Goal: Task Accomplishment & Management: Manage account settings

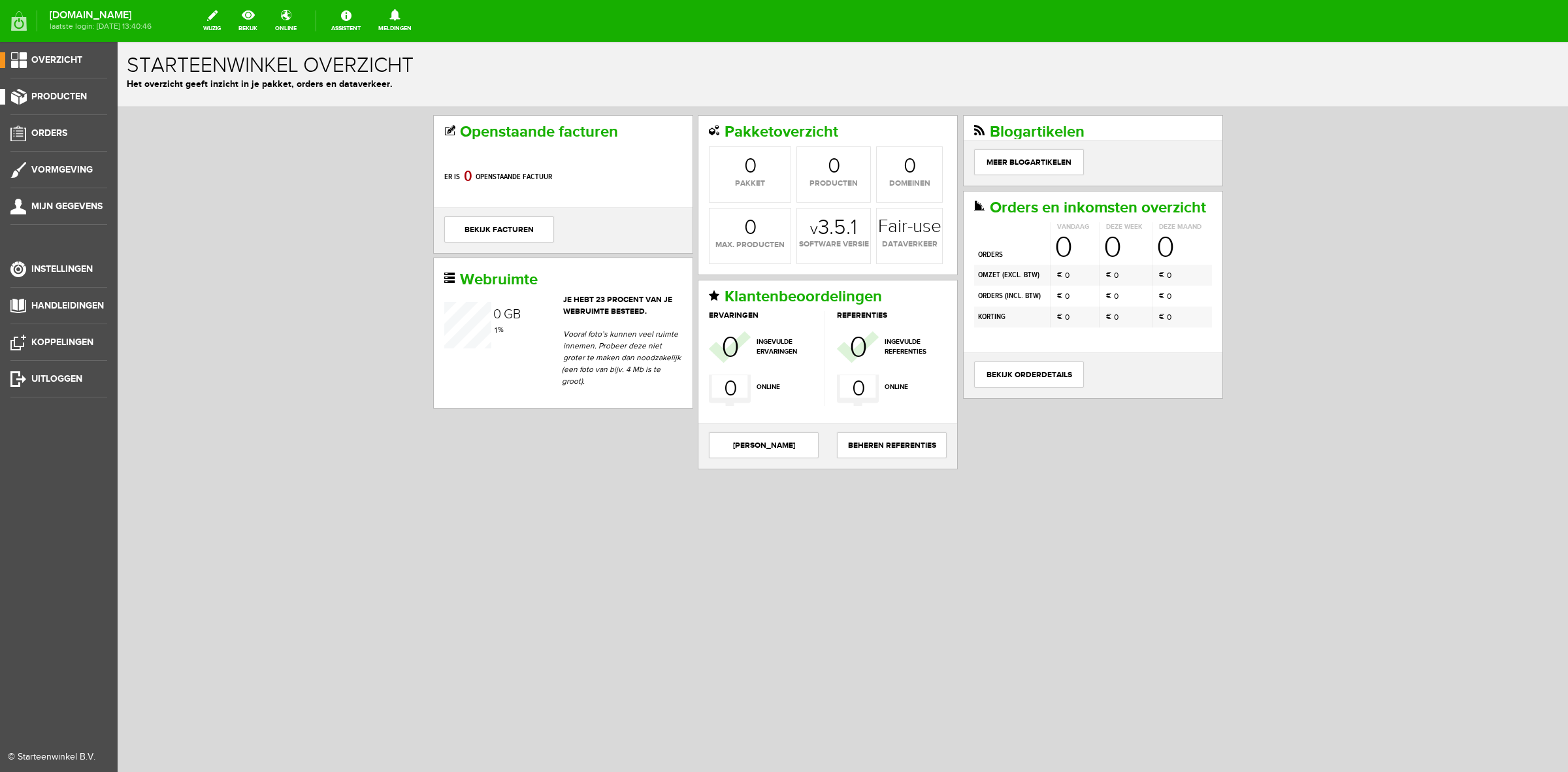
click at [75, 90] on link "Producten" at bounding box center [54, 96] width 107 height 15
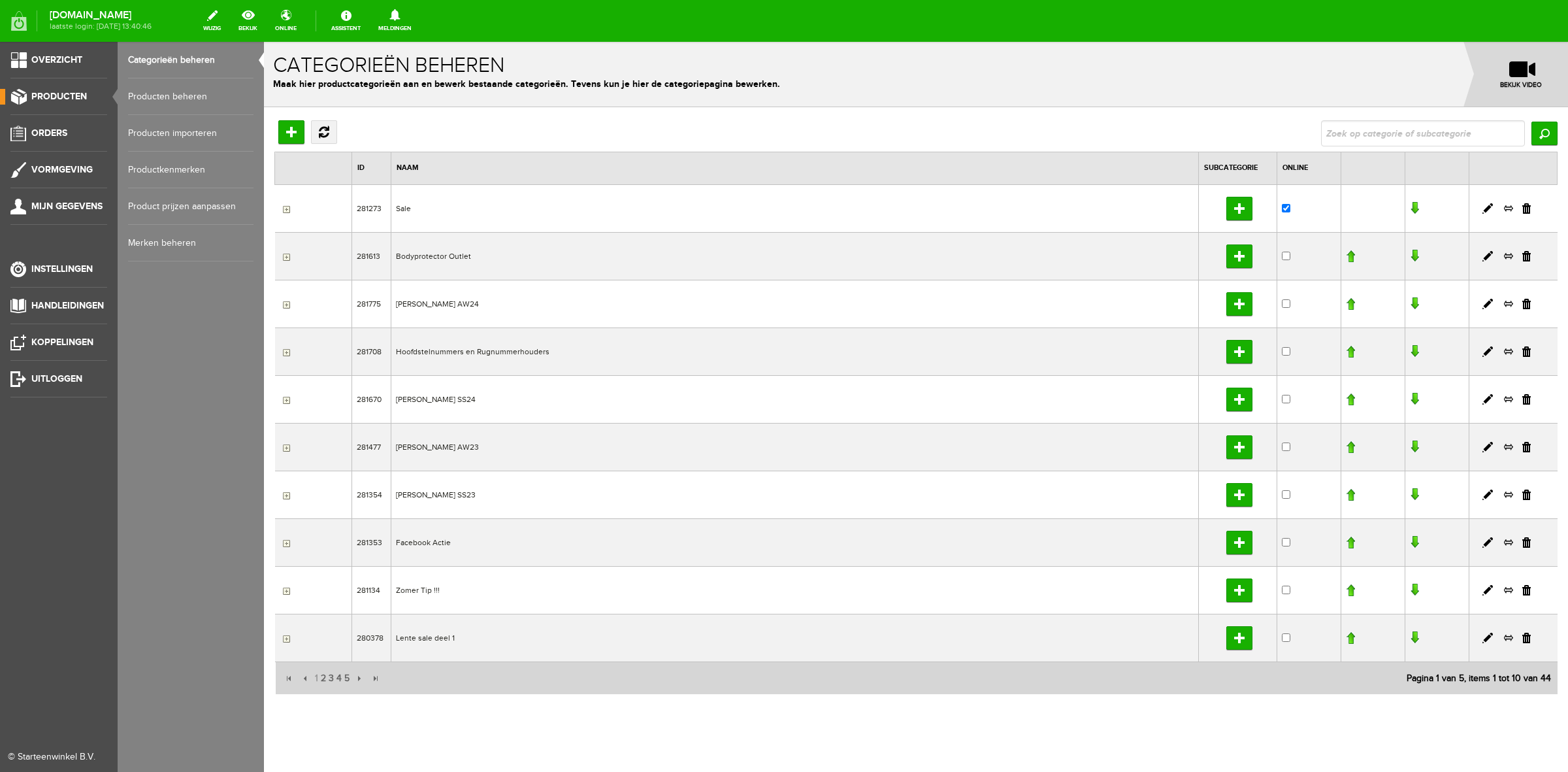
click at [179, 95] on link "Producten beheren" at bounding box center [191, 97] width 126 height 36
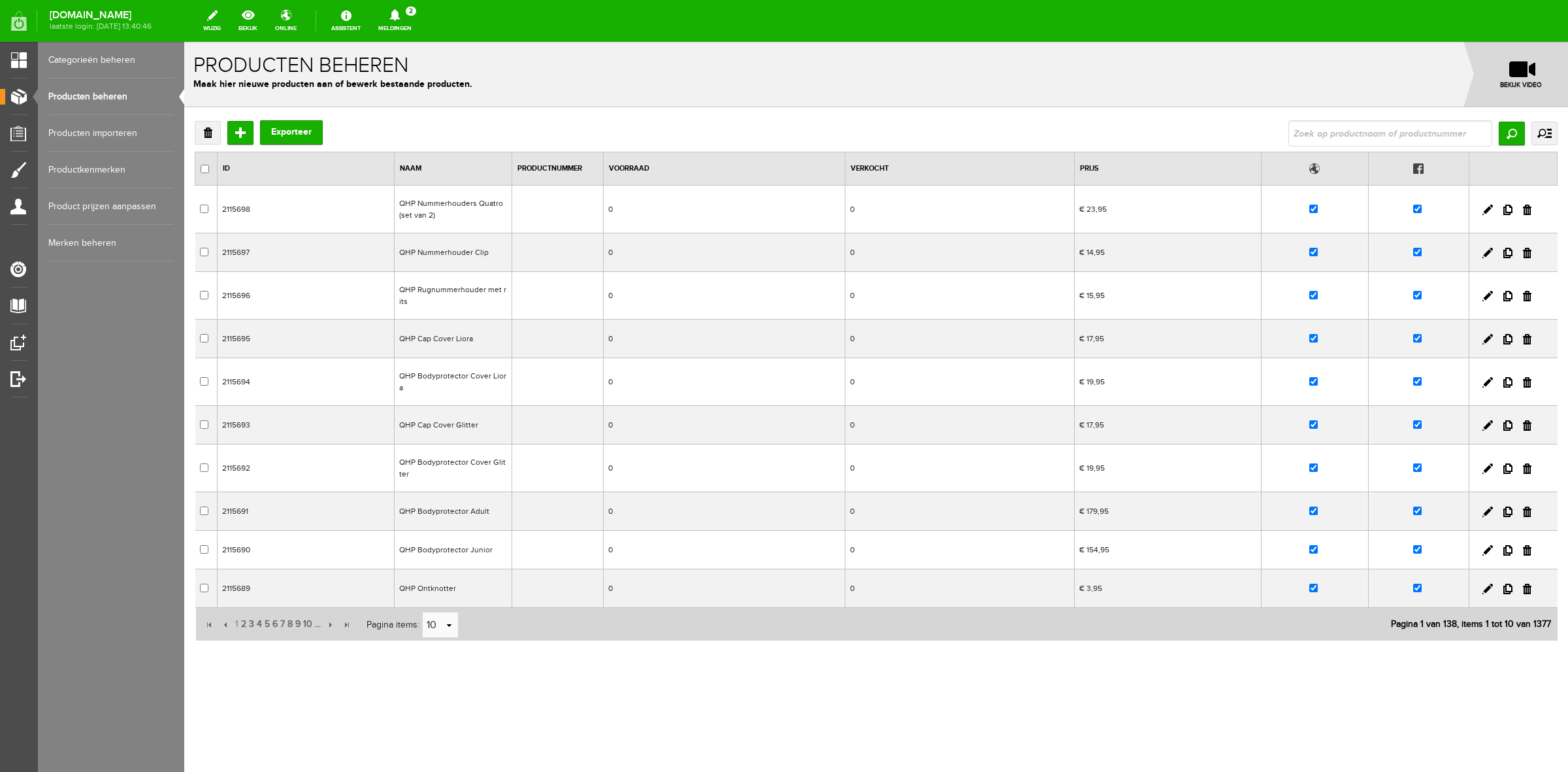
click at [1360, 126] on input "text" at bounding box center [1390, 133] width 204 height 26
type input "helit"
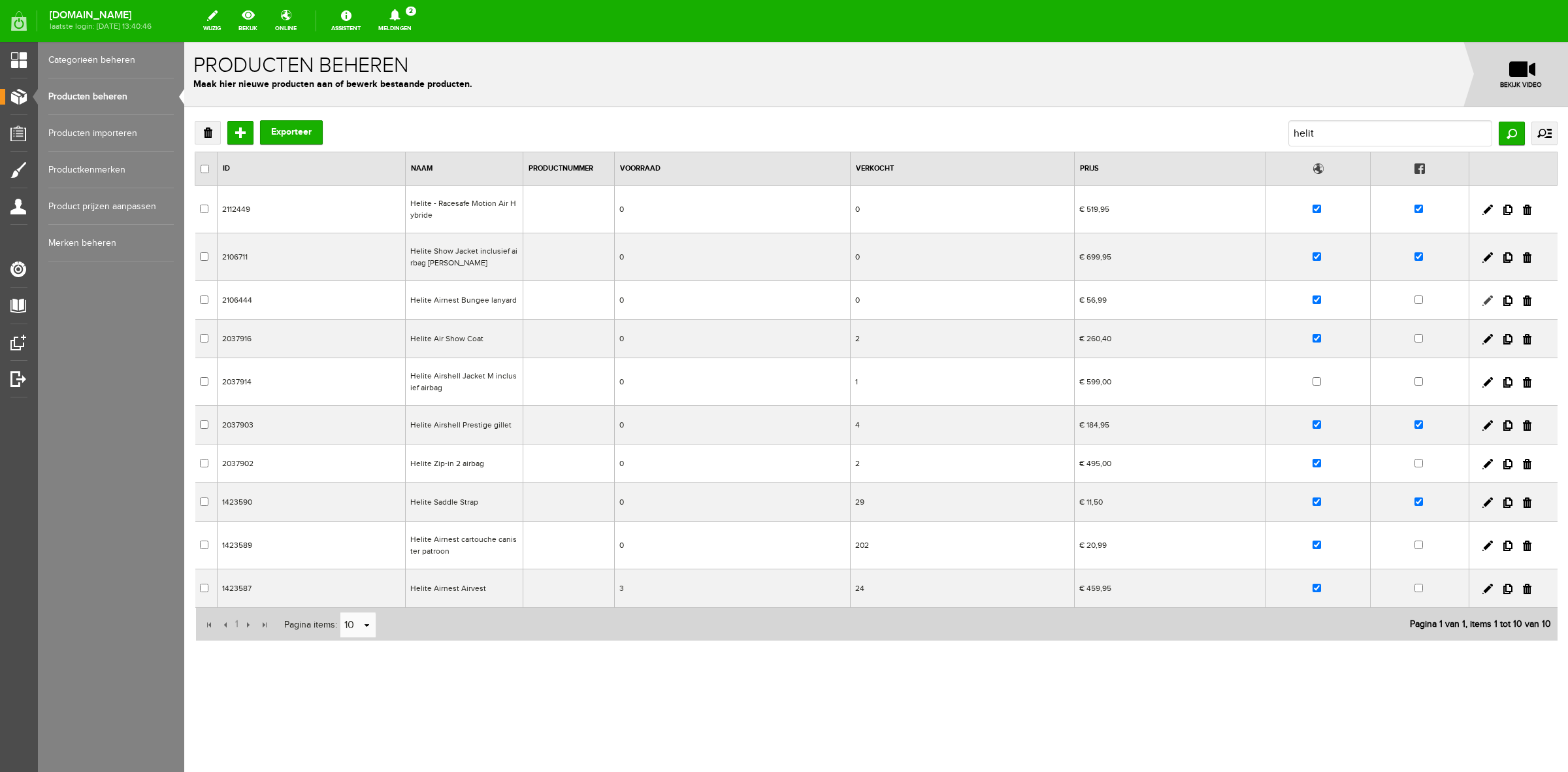
click at [1489, 302] on link at bounding box center [1488, 301] width 11 height 11
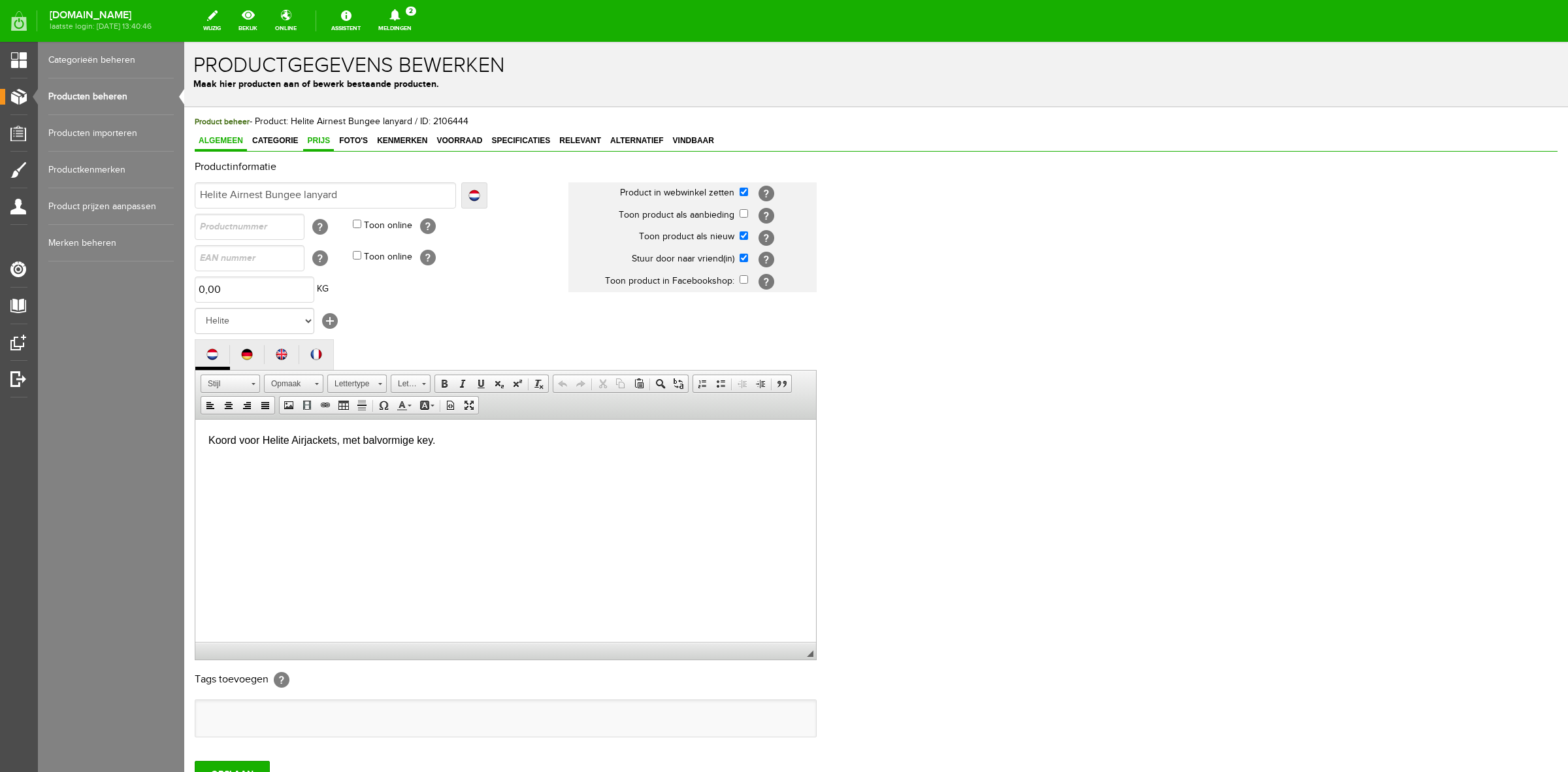
click at [319, 137] on span "Prijs" at bounding box center [318, 140] width 31 height 9
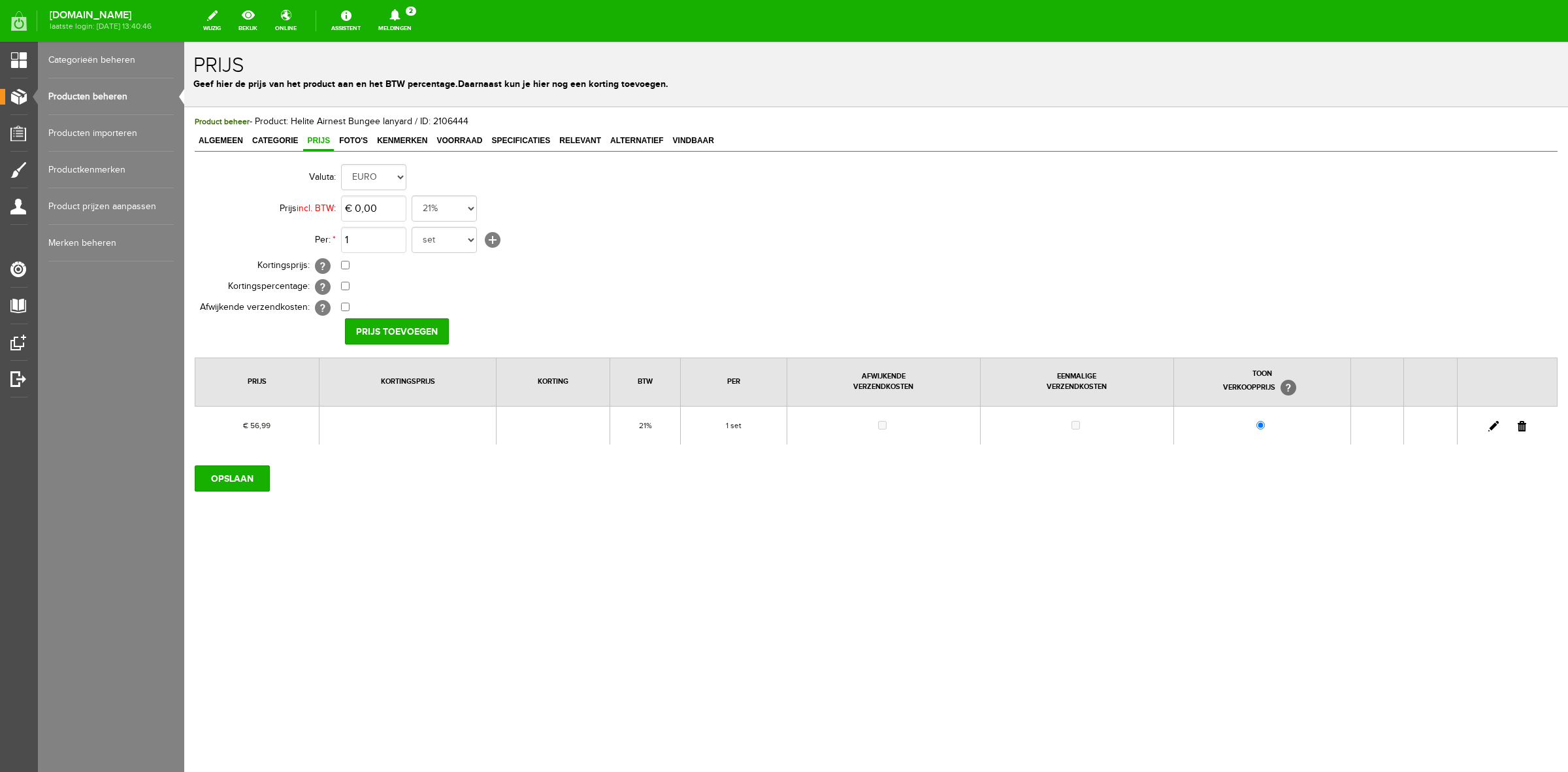
click at [1491, 425] on link at bounding box center [1494, 426] width 11 height 11
click at [396, 204] on input "56,99" at bounding box center [374, 208] width 65 height 26
type input "€ 59,98"
click at [390, 339] on input "[PERSON_NAME]" at bounding box center [392, 331] width 95 height 26
click at [227, 491] on input "OPSLAAN" at bounding box center [232, 478] width 75 height 26
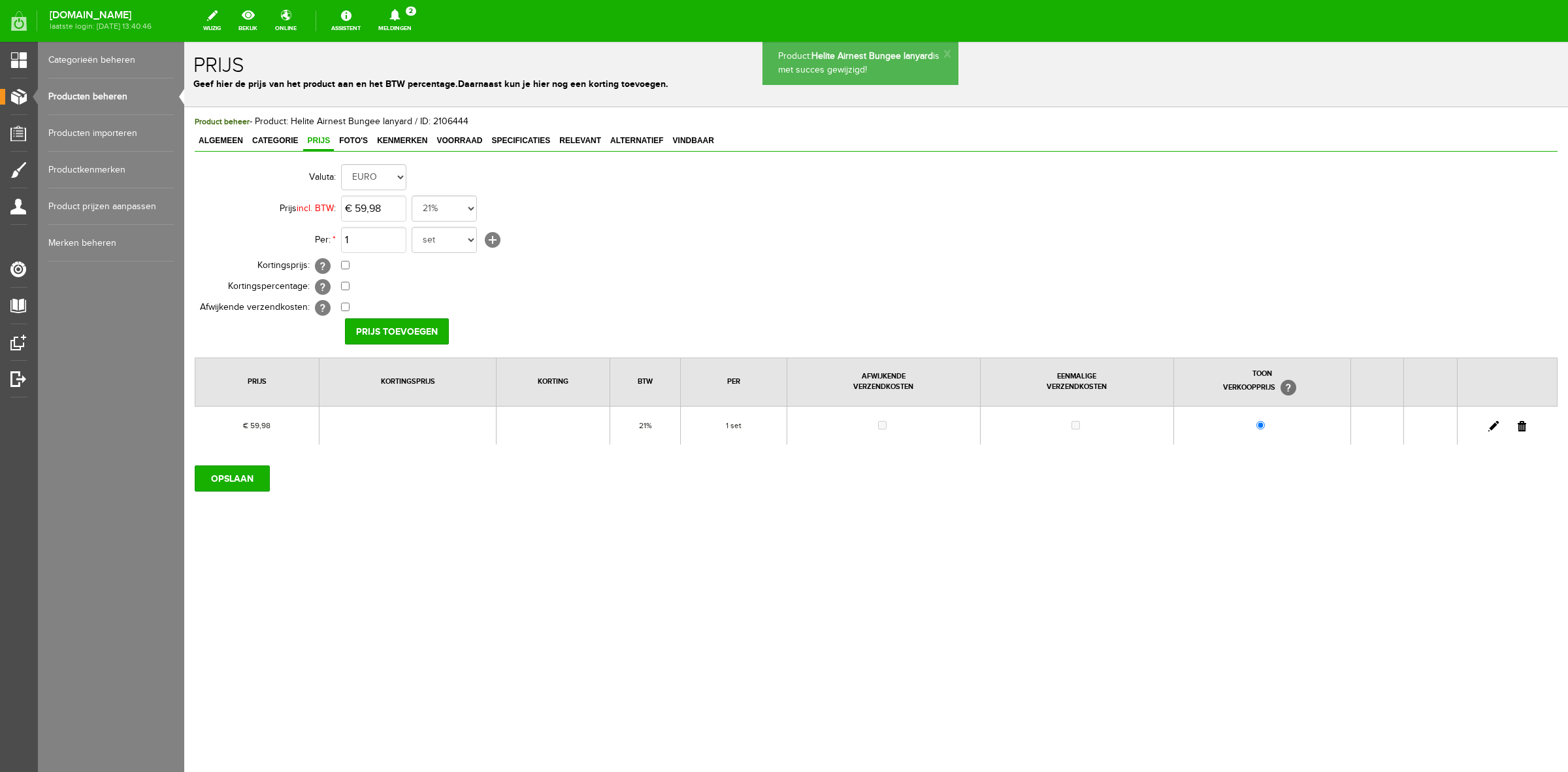
click at [412, 20] on icon at bounding box center [395, 15] width 34 height 12
click at [408, 95] on b "[PERSON_NAME]" at bounding box center [385, 101] width 72 height 11
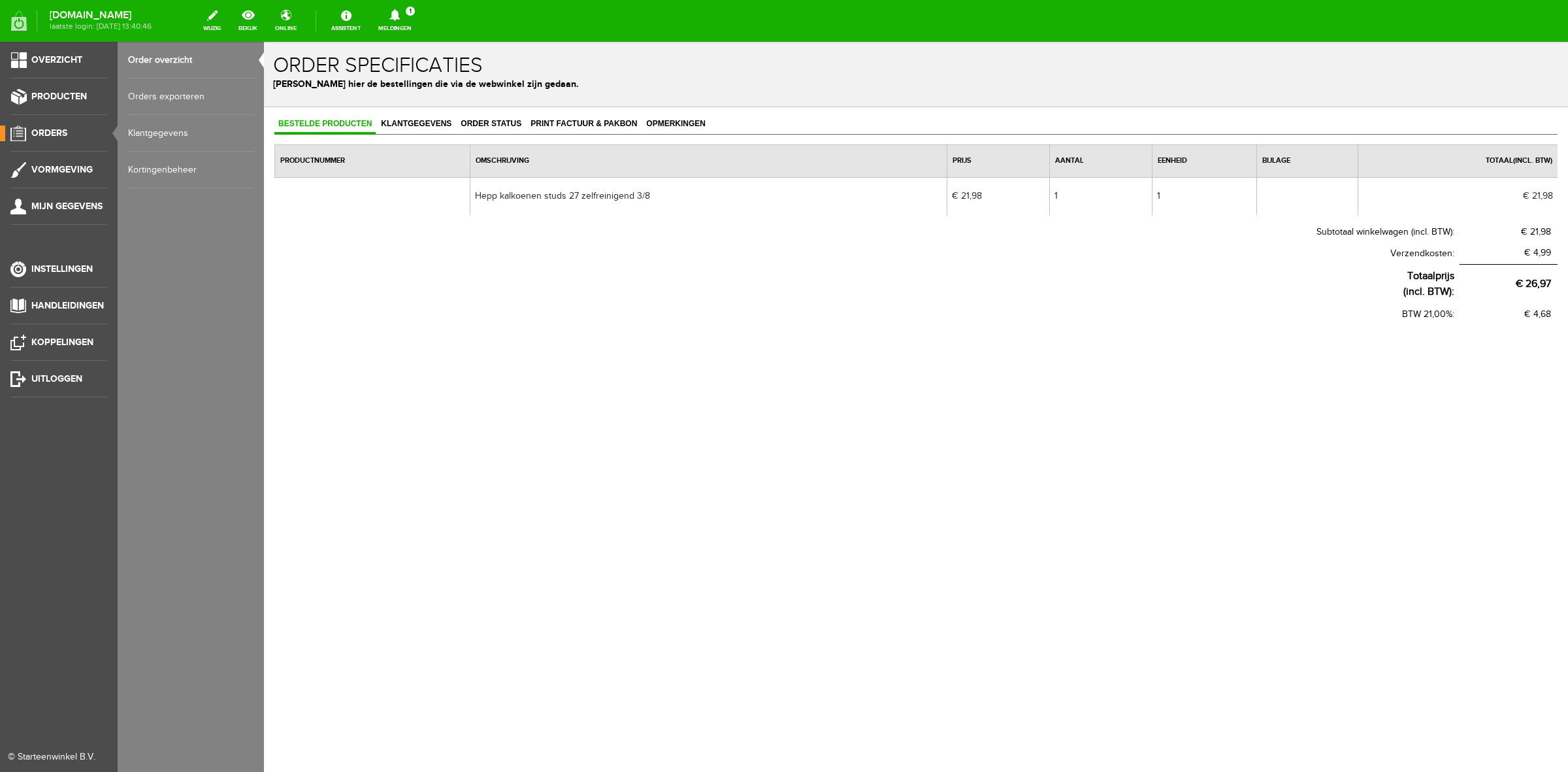
click at [46, 128] on span "Orders" at bounding box center [49, 133] width 36 height 11
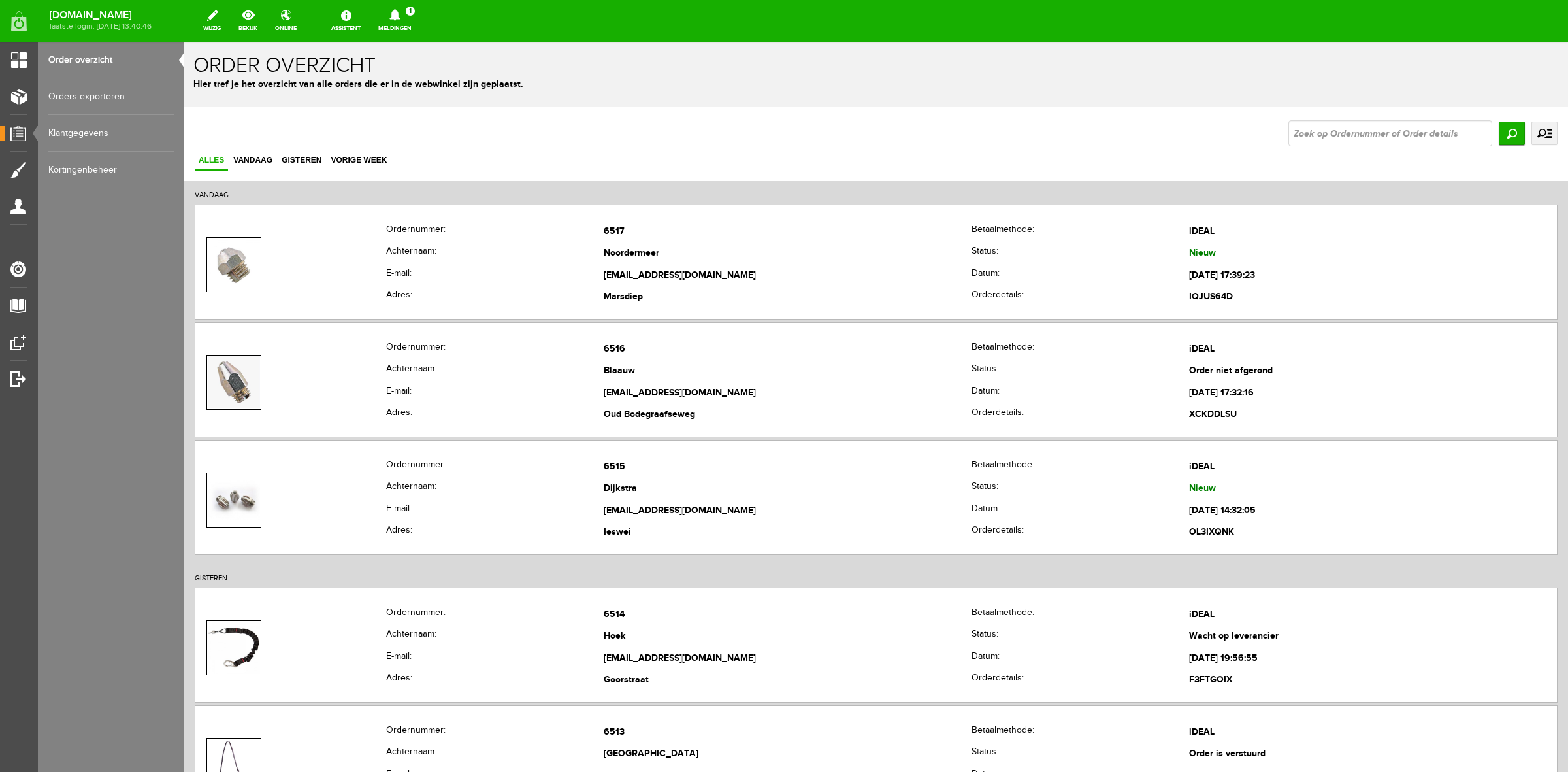
click at [1540, 140] on link "uitgebreid zoeken" at bounding box center [1544, 133] width 26 height 24
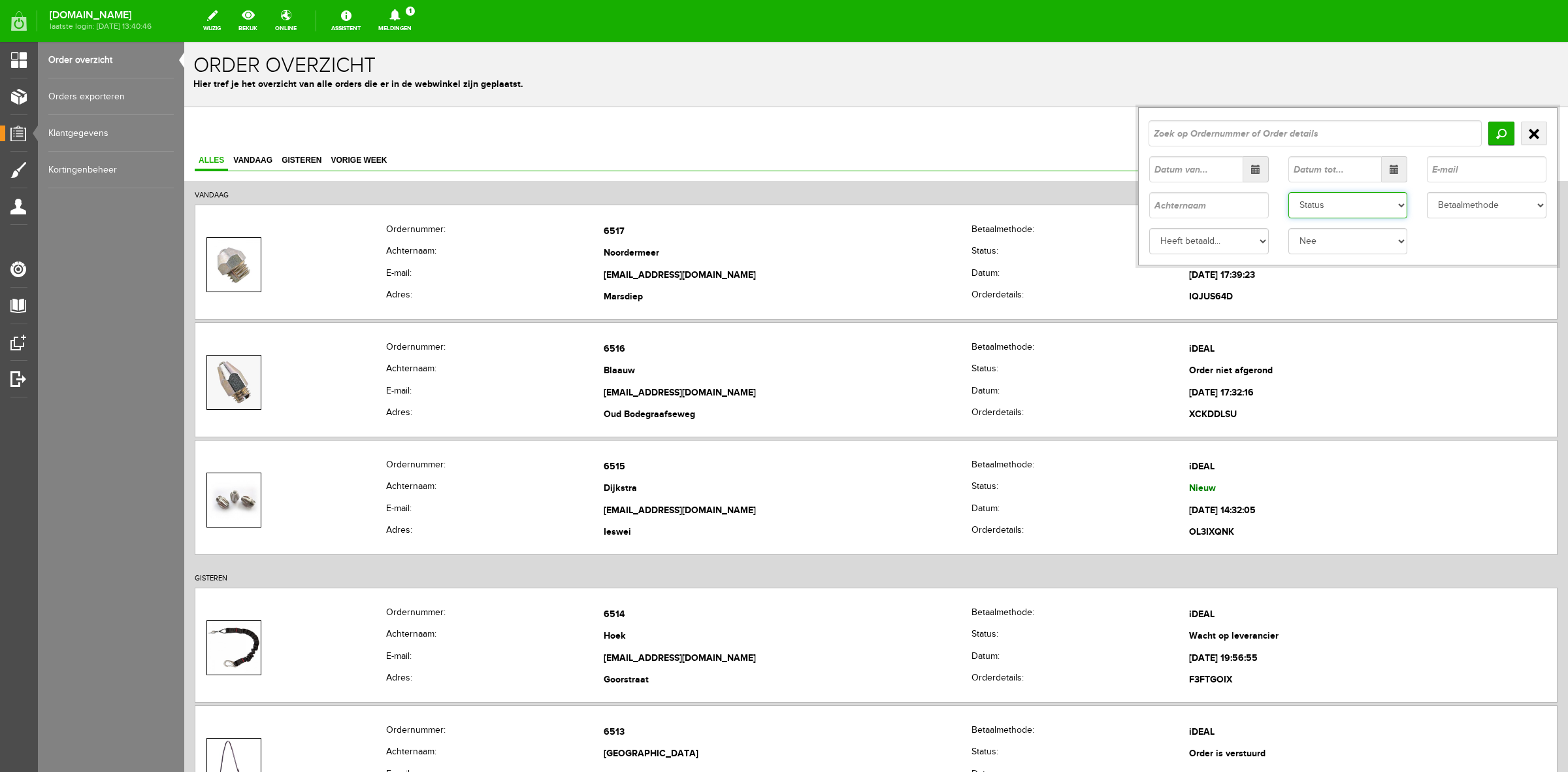
click at [1356, 218] on select "Status Order niet afgerond Nieuw Order in behandeling Wacht op leverancier Wach…" at bounding box center [1348, 205] width 120 height 26
click at [1289, 192] on select "Status Order niet afgerond Nieuw Order in behandeling Wacht op leverancier Wach…" at bounding box center [1348, 205] width 120 height 26
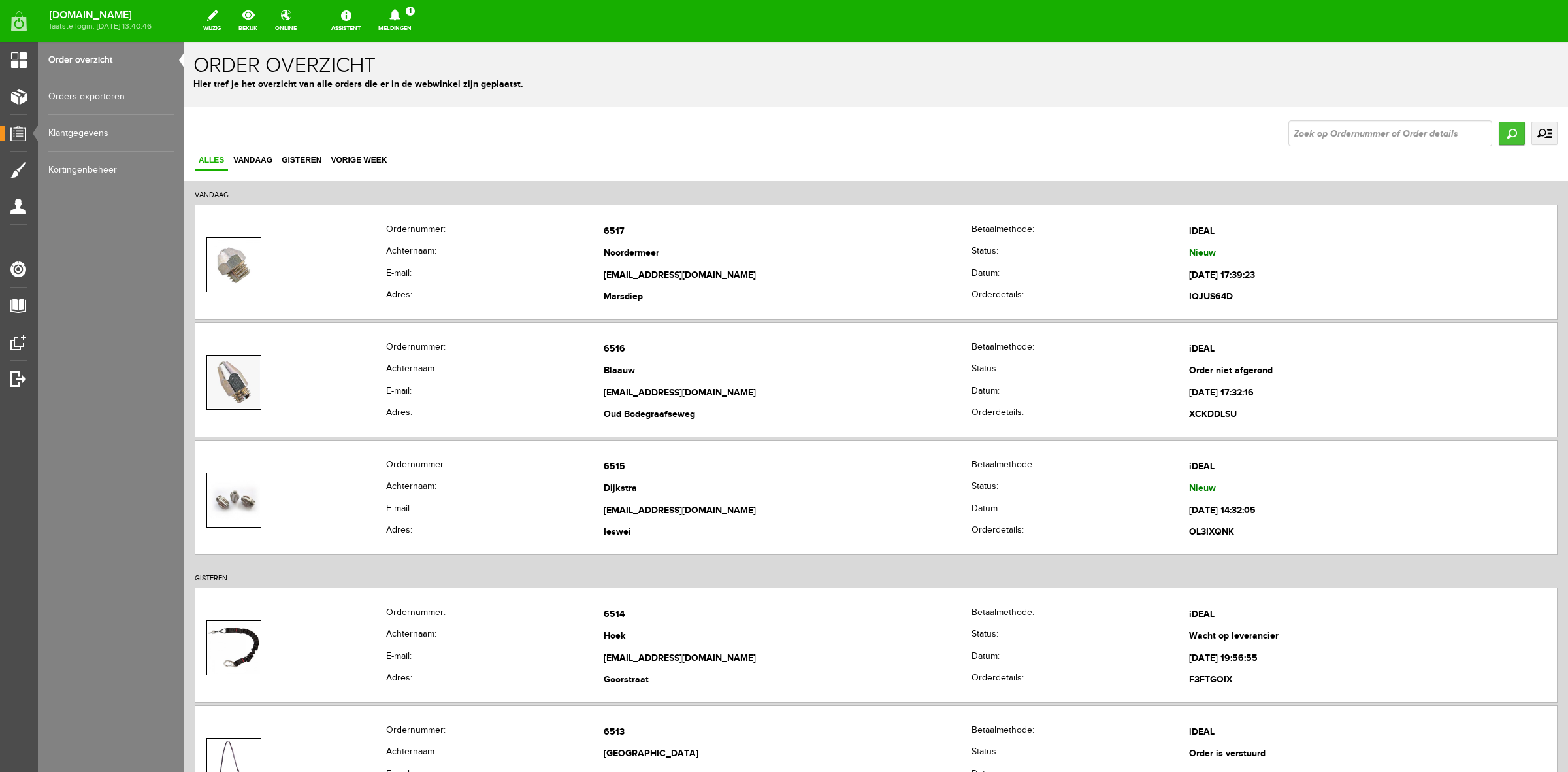
click at [1499, 123] on input "Zoeken" at bounding box center [1512, 133] width 26 height 24
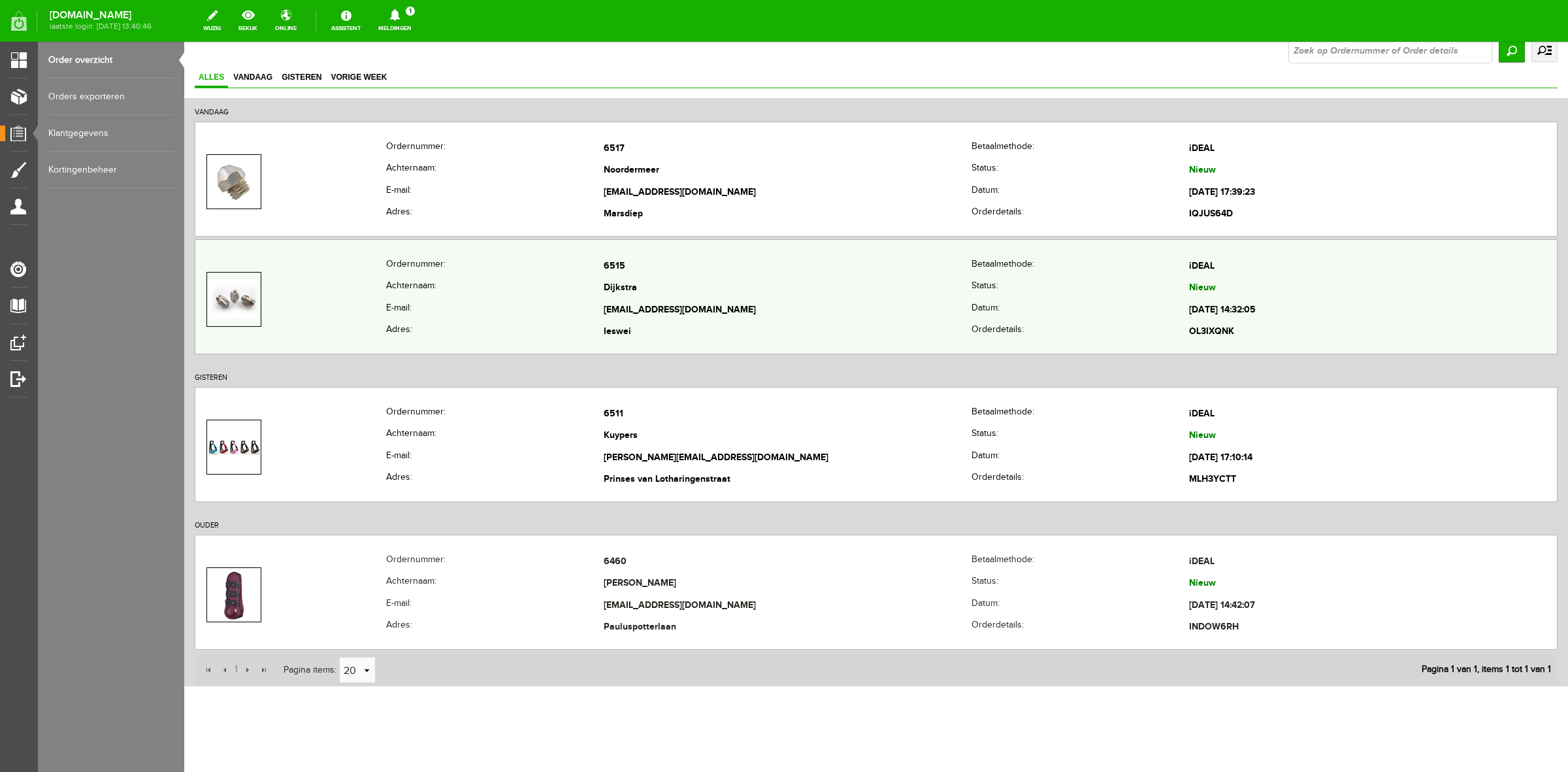
scroll to position [96, 0]
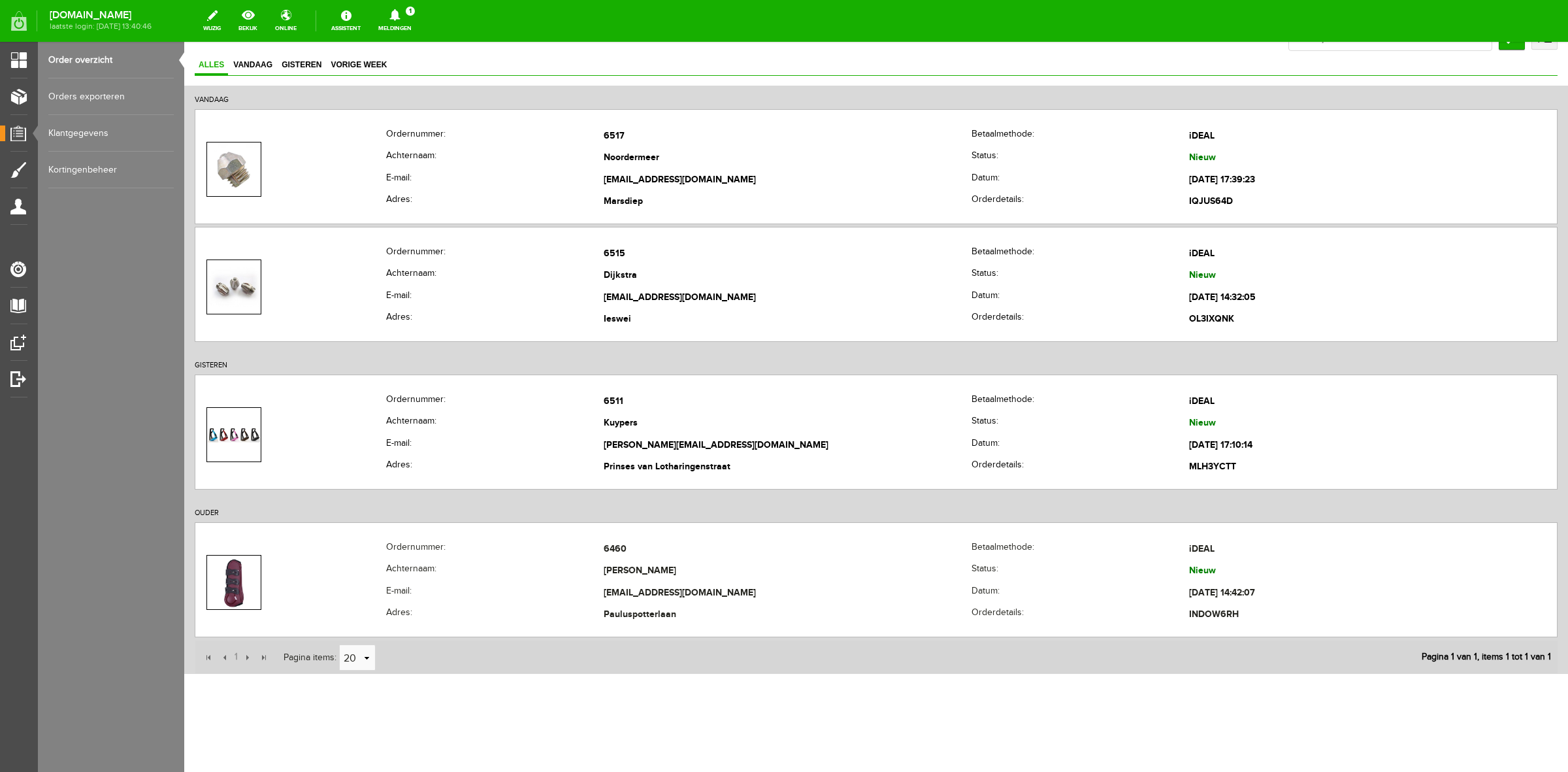
click at [1534, 51] on div "Zoeken uitgebreid zoeken Status Order niet afgerond Nieuw" at bounding box center [876, 349] width 1363 height 649
click at [1532, 46] on link "uitgebreid zoeken" at bounding box center [1544, 38] width 26 height 24
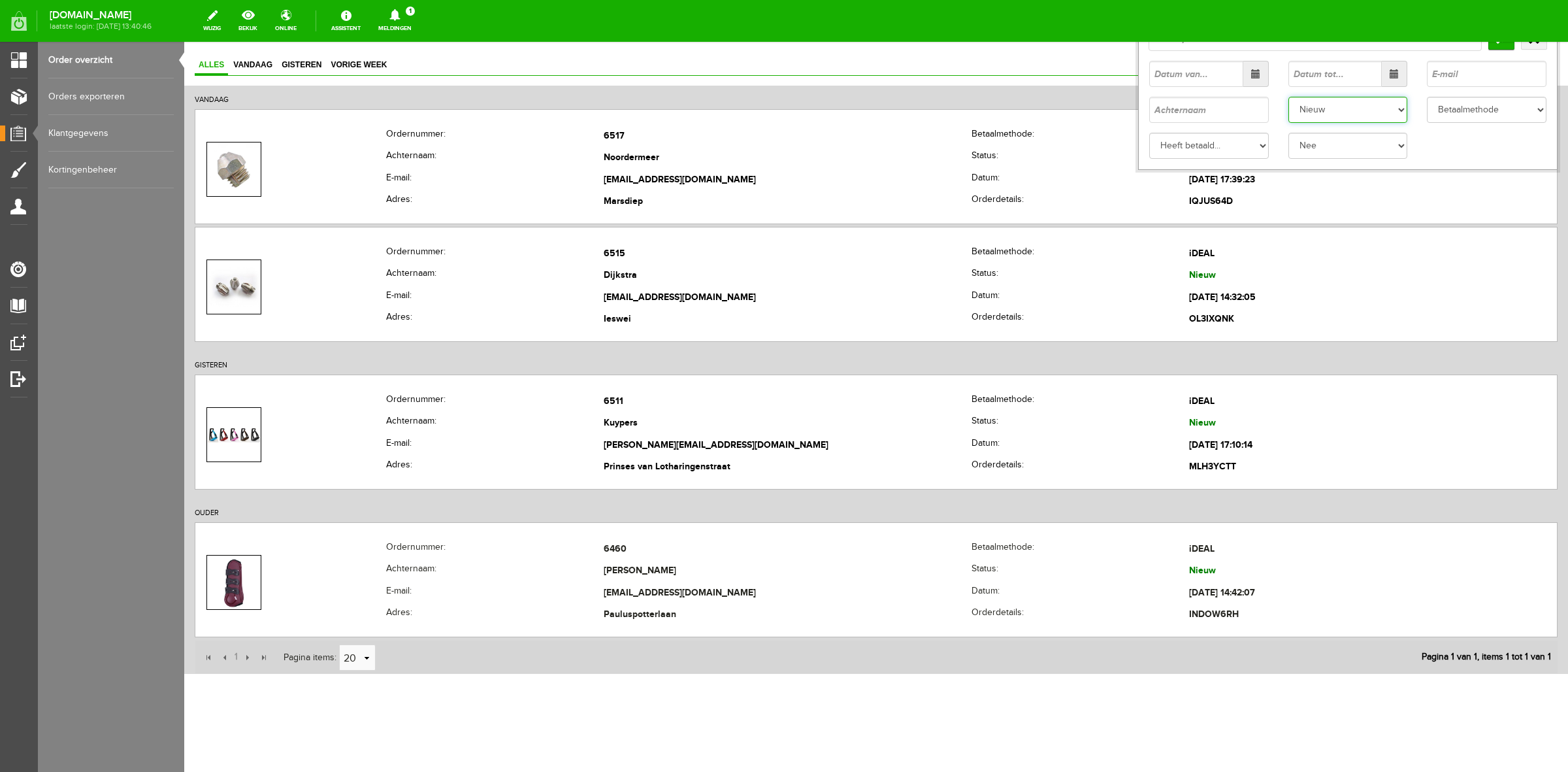
click at [1346, 110] on select "Status Order niet afgerond Nieuw Order in behandeling Wacht op leverancier Wach…" at bounding box center [1348, 110] width 120 height 26
click at [1289, 97] on select "Status Order niet afgerond Nieuw Order in behandeling Wacht op leverancier Wach…" at bounding box center [1348, 110] width 120 height 26
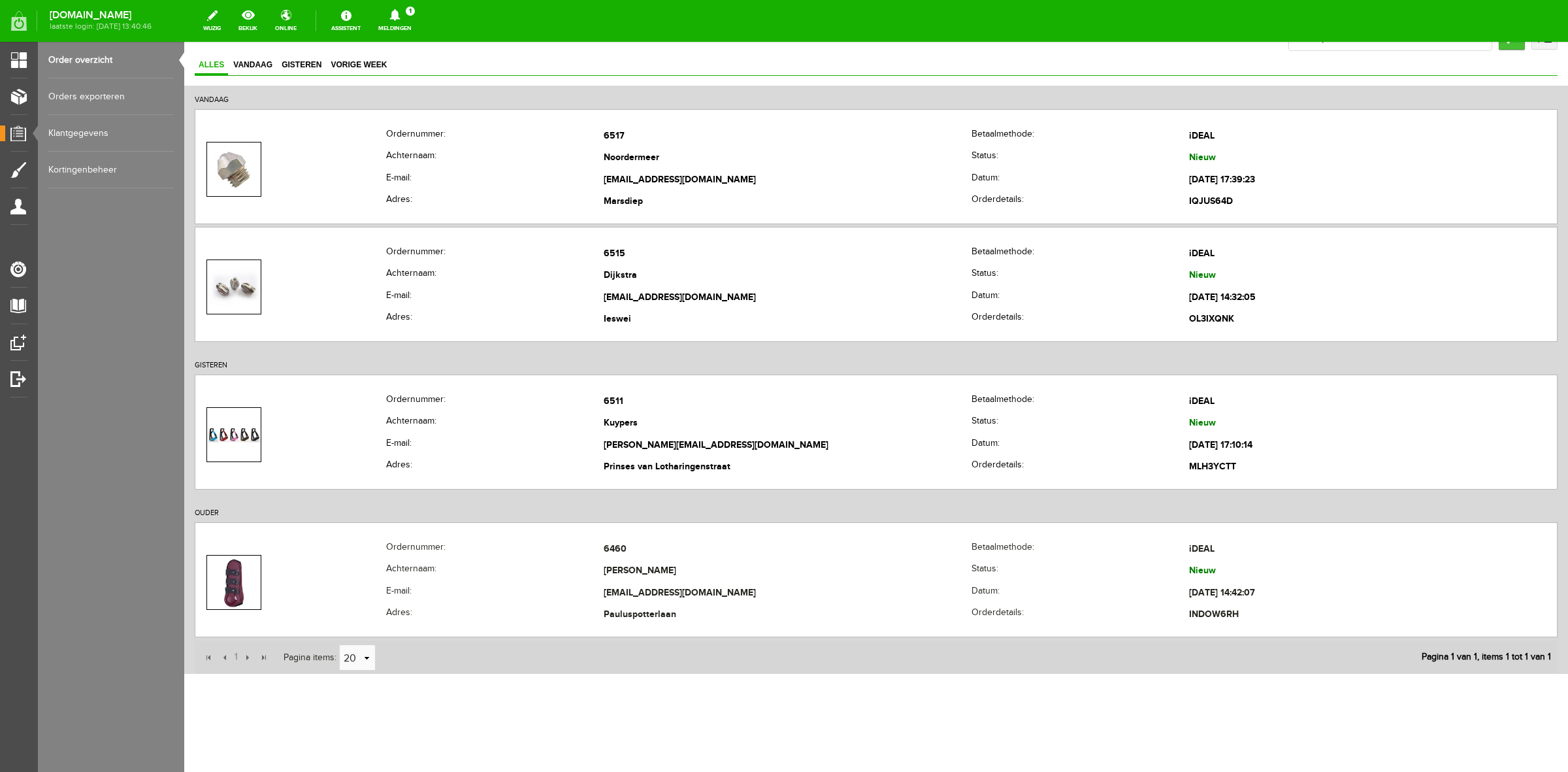
click at [1504, 46] on input "Zoeken" at bounding box center [1512, 38] width 26 height 24
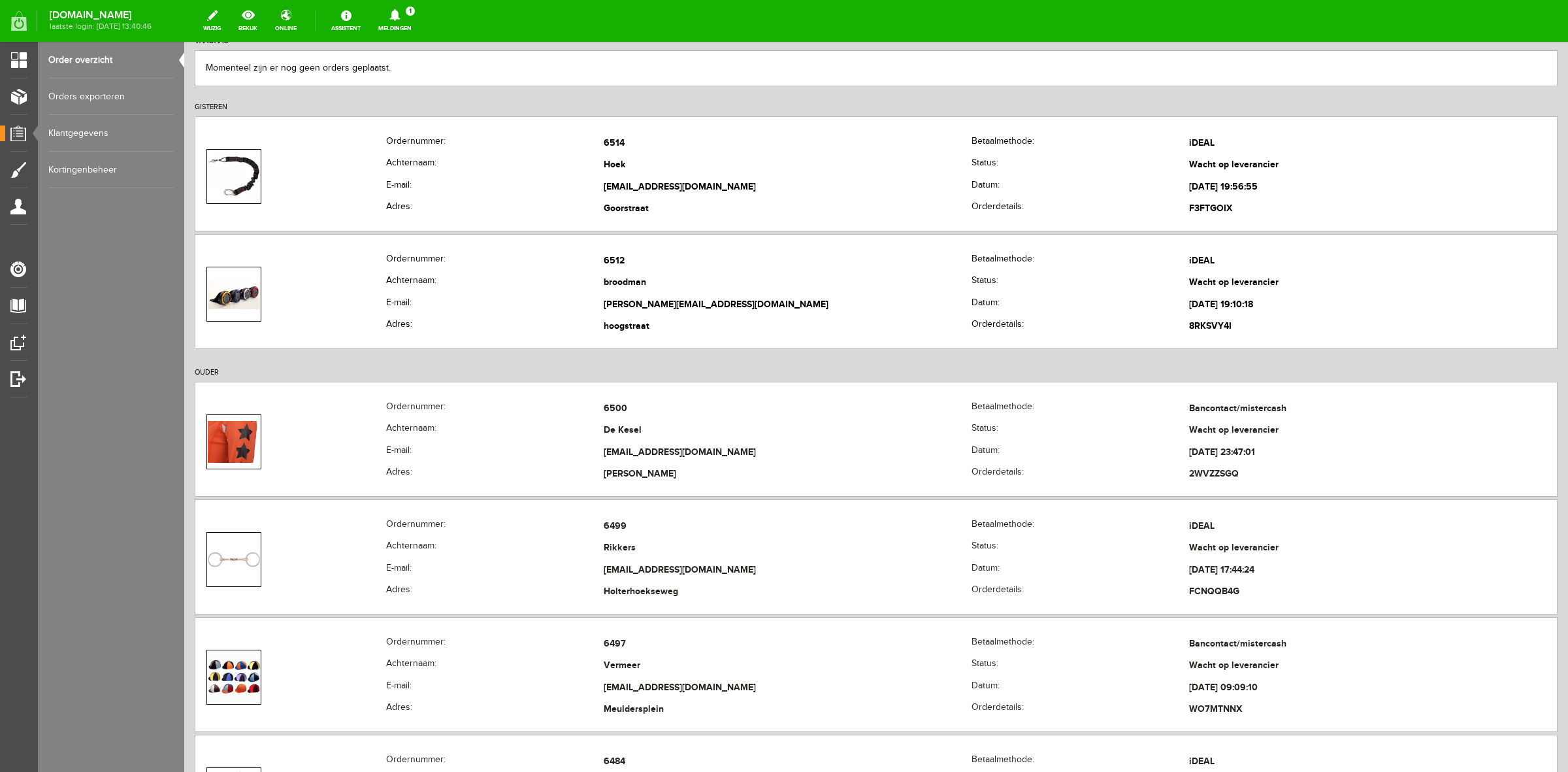
scroll to position [0, 0]
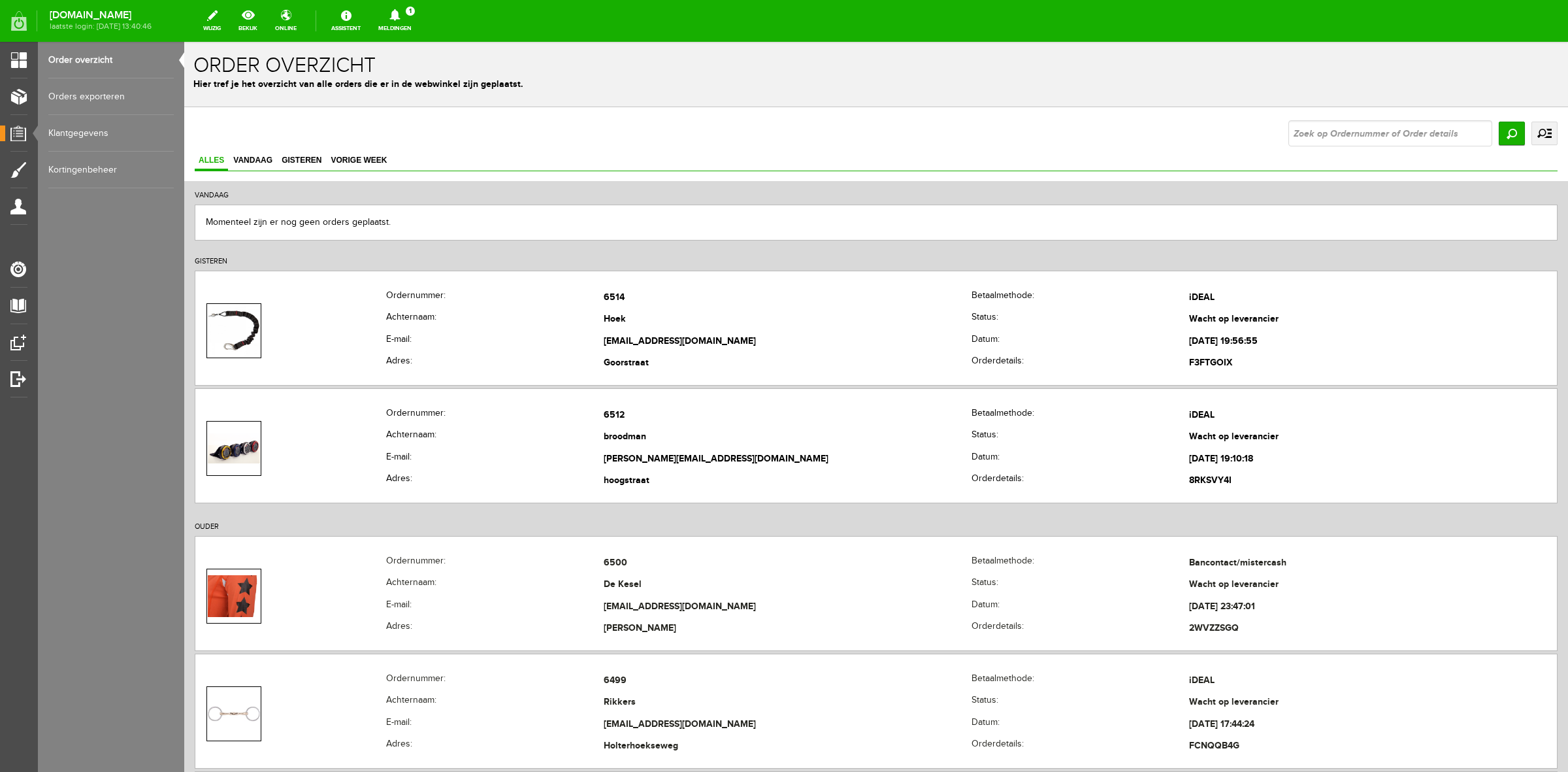
click at [1532, 132] on link "uitgebreid zoeken" at bounding box center [1544, 133] width 26 height 24
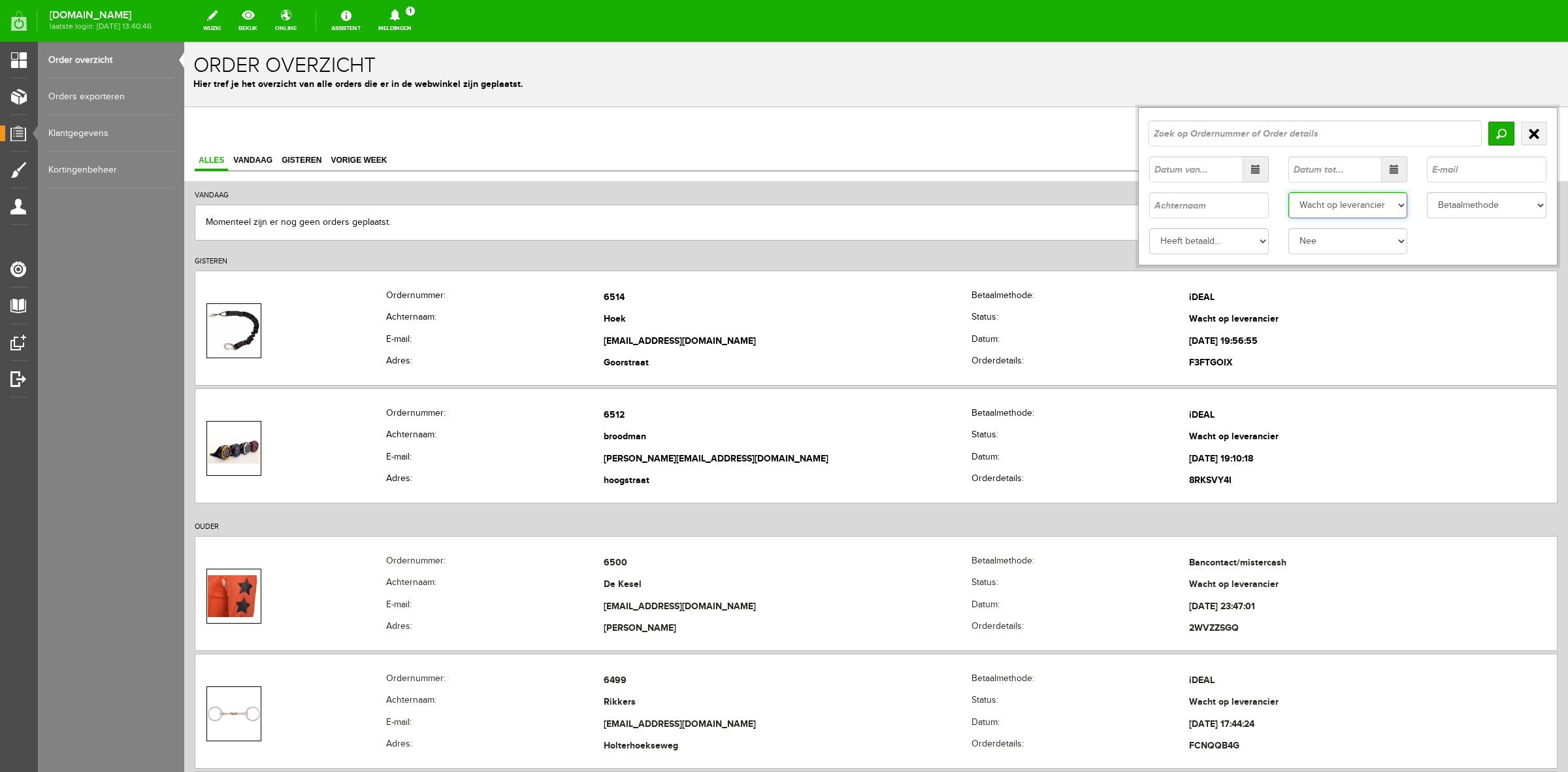
click at [1379, 204] on select "Status Order niet afgerond Nieuw Order in behandeling Wacht op leverancier Wach…" at bounding box center [1348, 205] width 120 height 26
click at [1289, 192] on select "Status Order niet afgerond Nieuw Order in behandeling Wacht op leverancier Wach…" at bounding box center [1348, 205] width 120 height 26
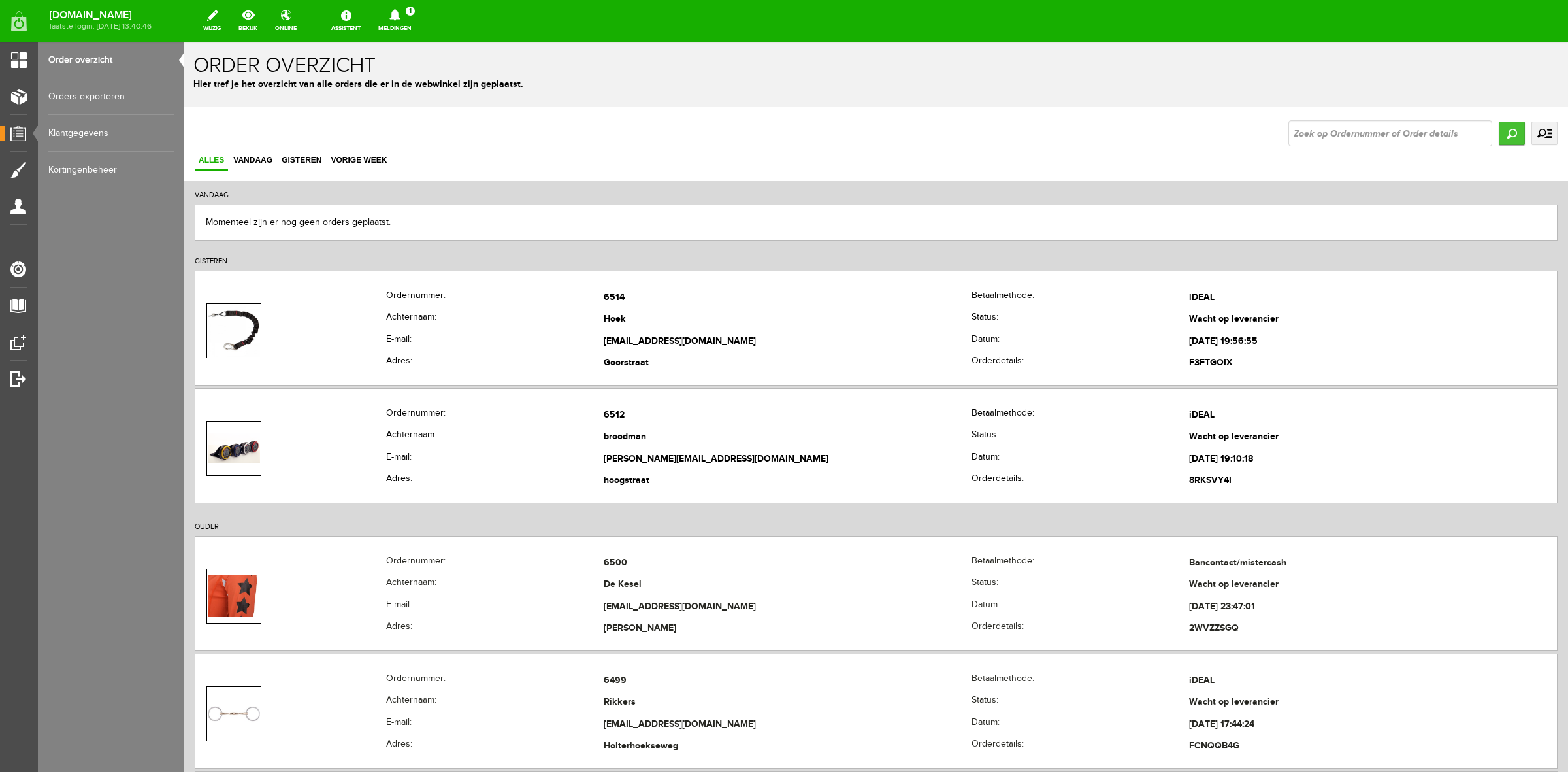
click at [1510, 128] on input "Zoeken" at bounding box center [1512, 133] width 26 height 24
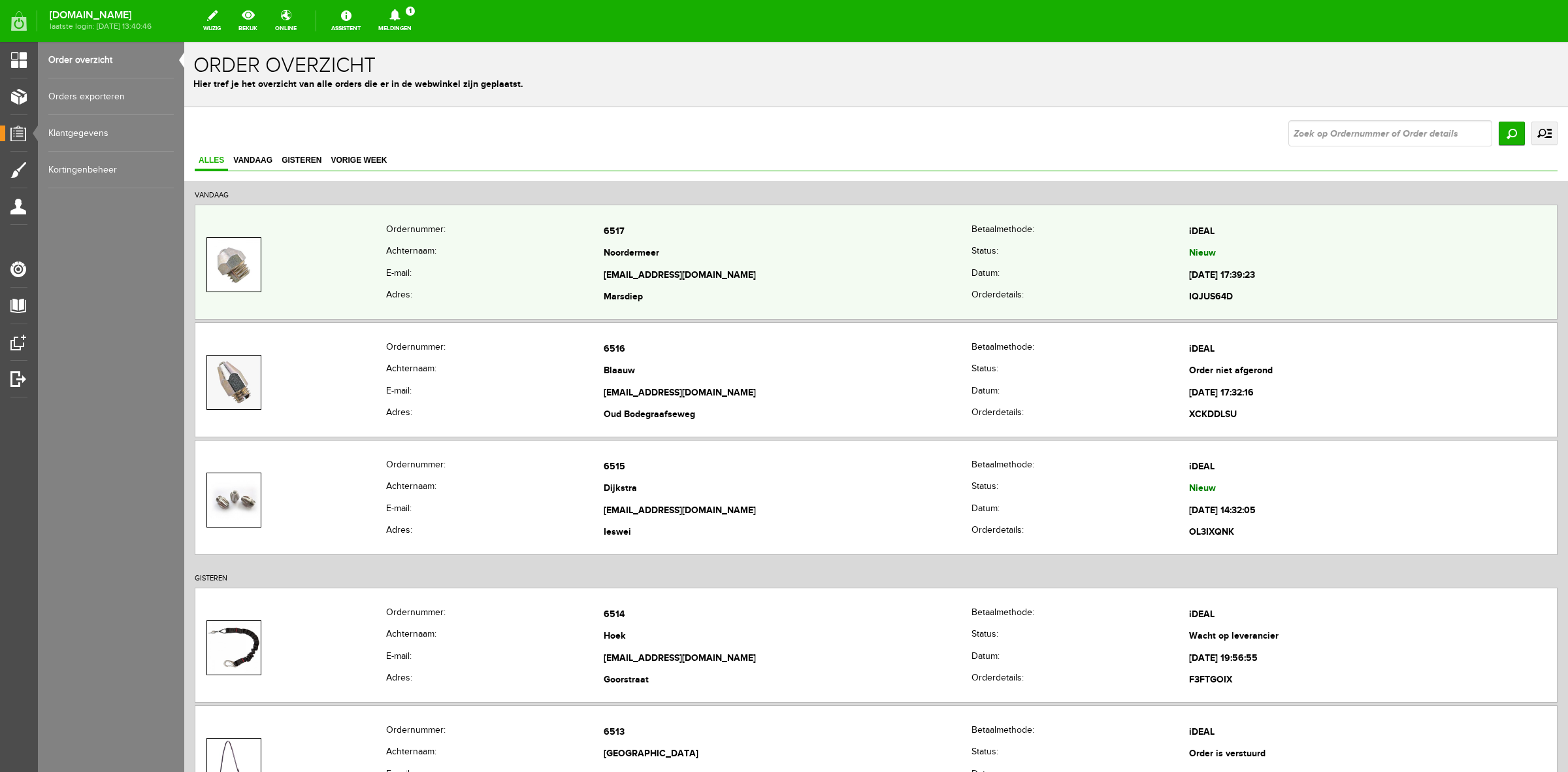
click at [452, 273] on th "E-mail:" at bounding box center [495, 275] width 218 height 22
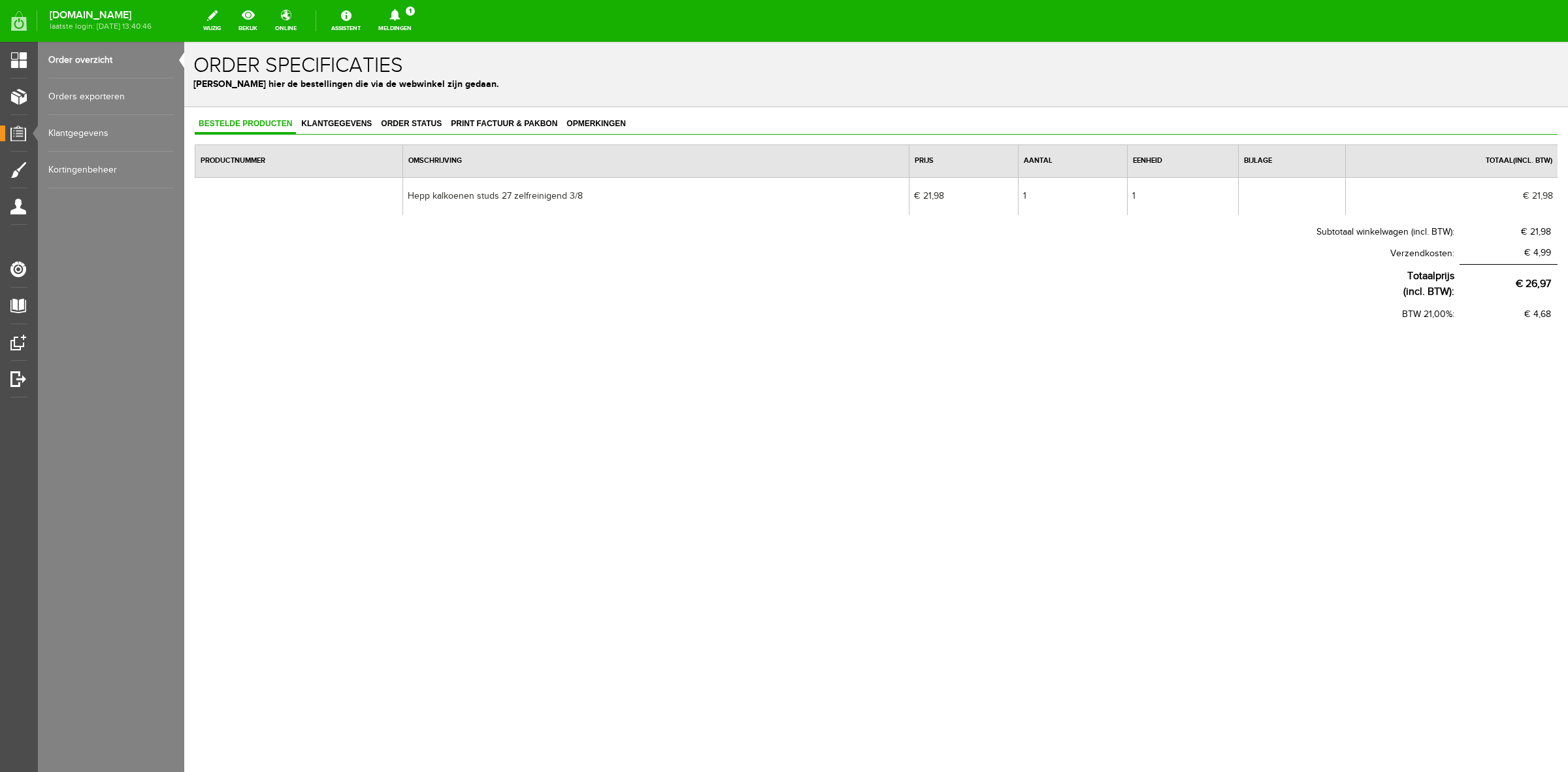
drag, startPoint x: 527, startPoint y: 128, endPoint x: 529, endPoint y: 134, distance: 6.3
click at [529, 128] on link "Print factuur & pakbon" at bounding box center [504, 124] width 114 height 19
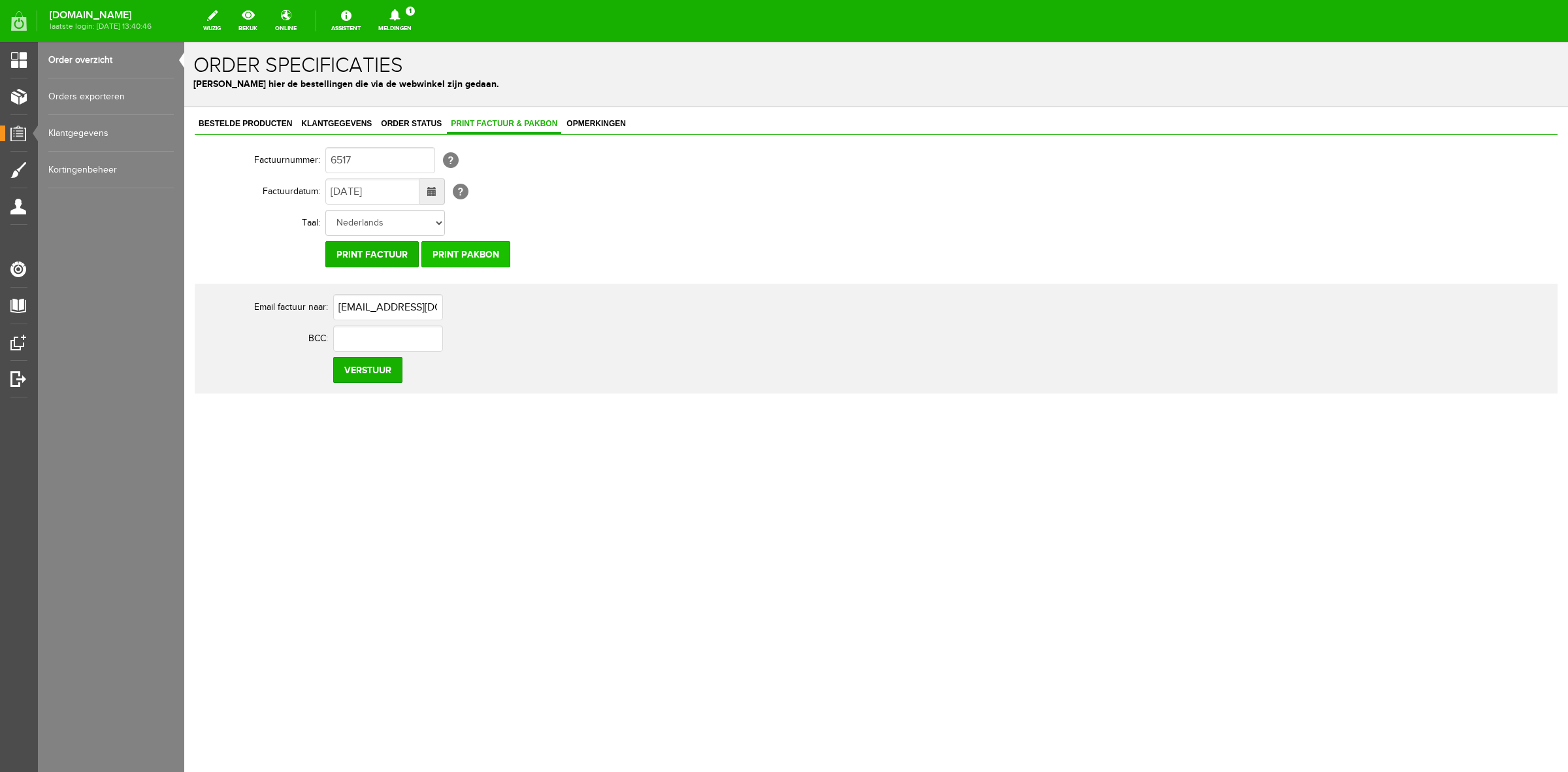
click at [496, 256] on input "Print pakbon" at bounding box center [466, 254] width 89 height 26
click at [474, 260] on input "Print pakbon" at bounding box center [466, 254] width 89 height 26
click at [340, 125] on span "Klantgegevens" at bounding box center [337, 124] width 79 height 9
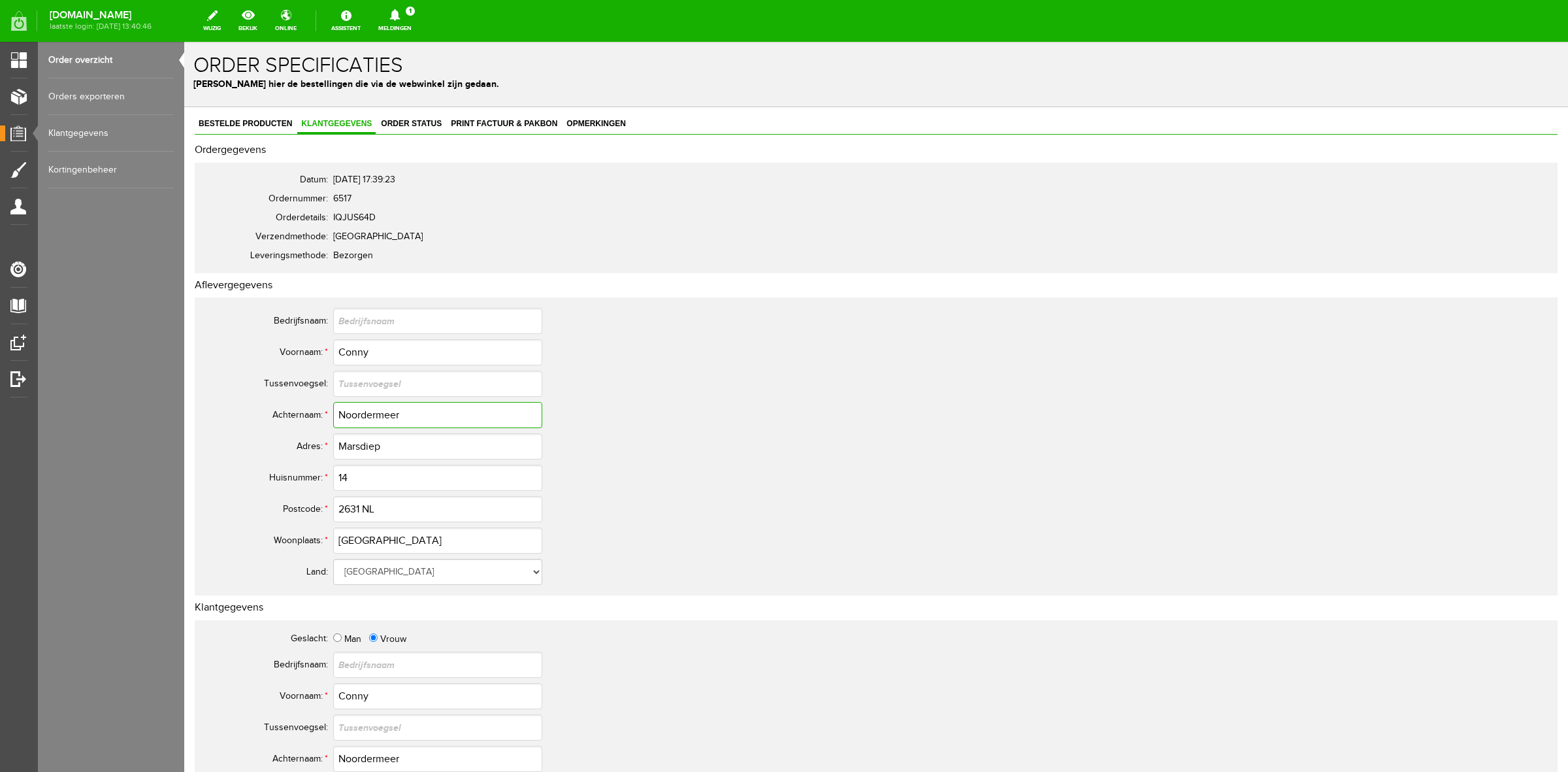
click at [373, 423] on input "Noordermeer" at bounding box center [437, 415] width 209 height 26
click at [372, 422] on input "Noordermeer" at bounding box center [437, 415] width 209 height 26
click at [386, 417] on input "Noordermeer" at bounding box center [437, 415] width 209 height 26
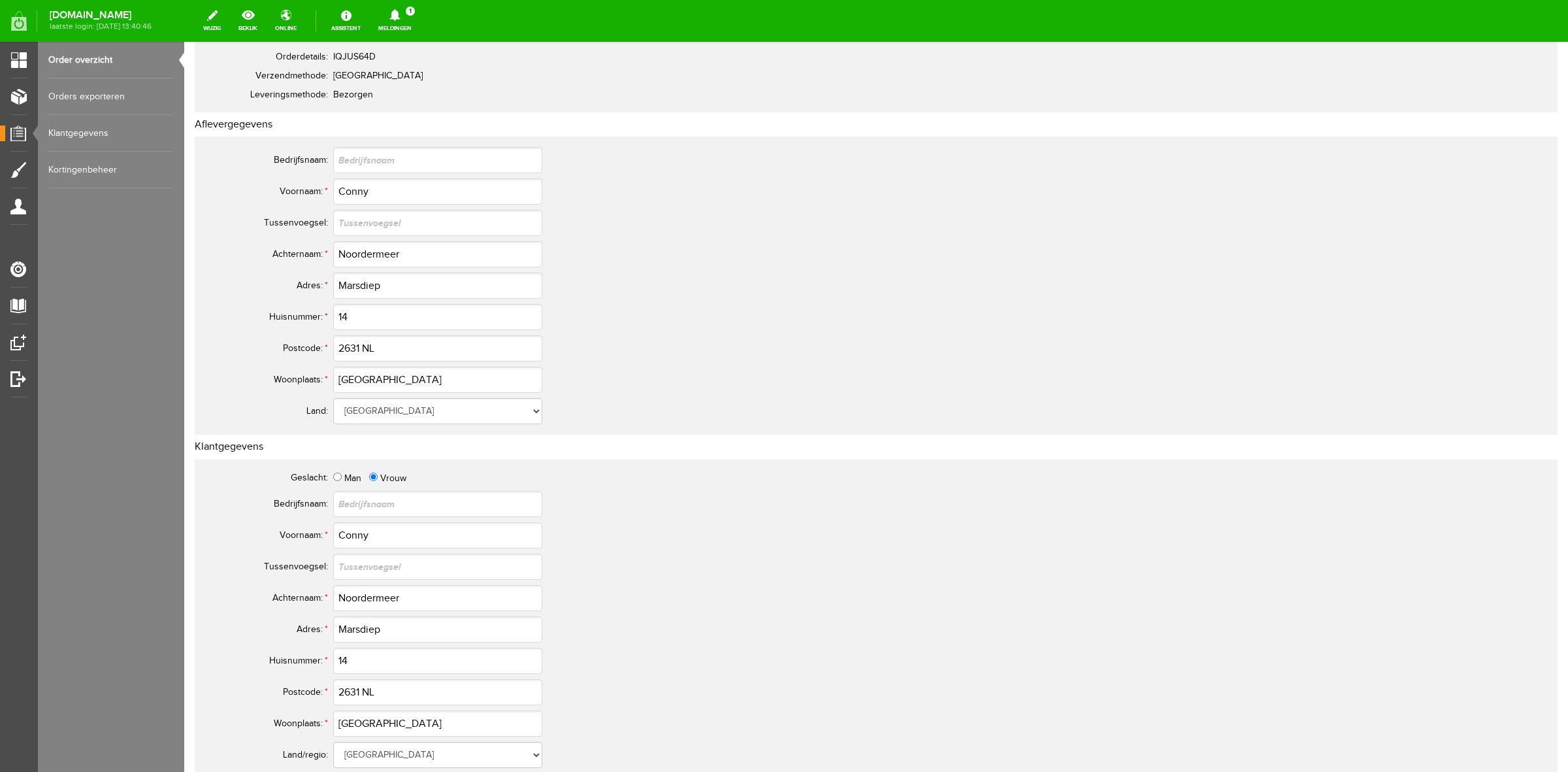
scroll to position [327, 0]
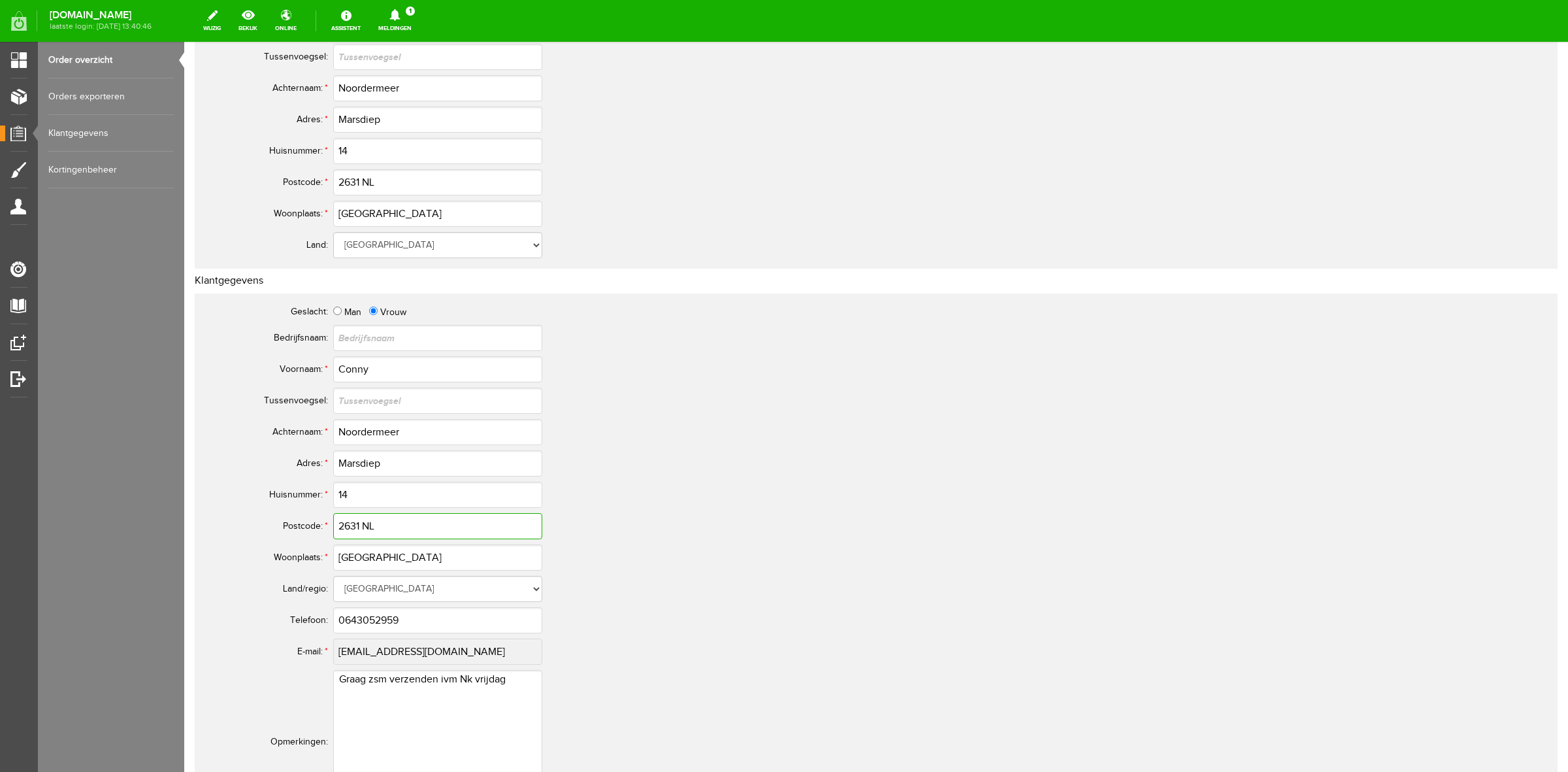
click at [358, 521] on input "2631 NL" at bounding box center [437, 526] width 209 height 26
click at [345, 624] on input "0643052959" at bounding box center [437, 620] width 209 height 26
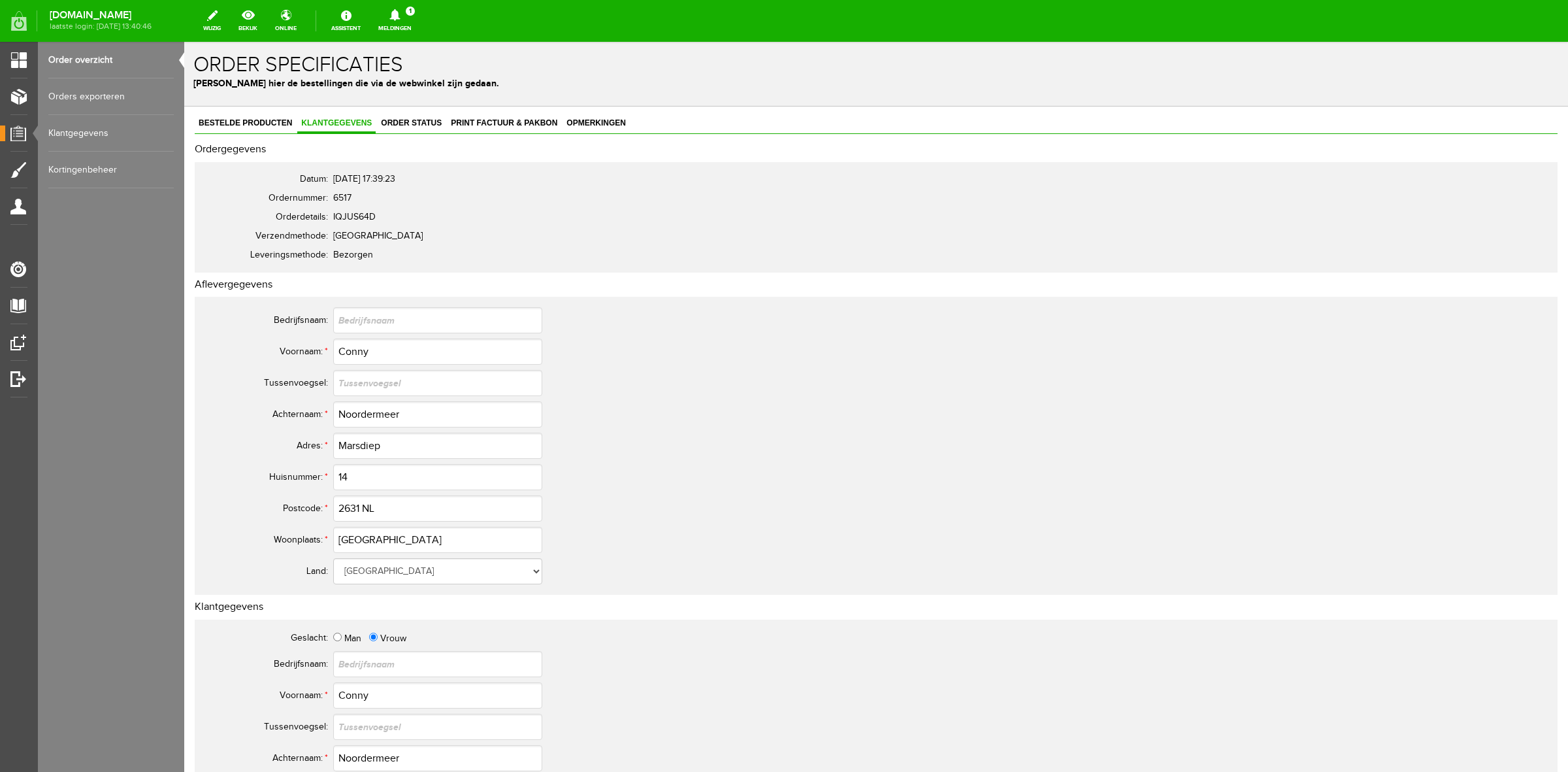
scroll to position [0, 0]
click at [211, 120] on span "Bestelde producten" at bounding box center [245, 124] width 101 height 9
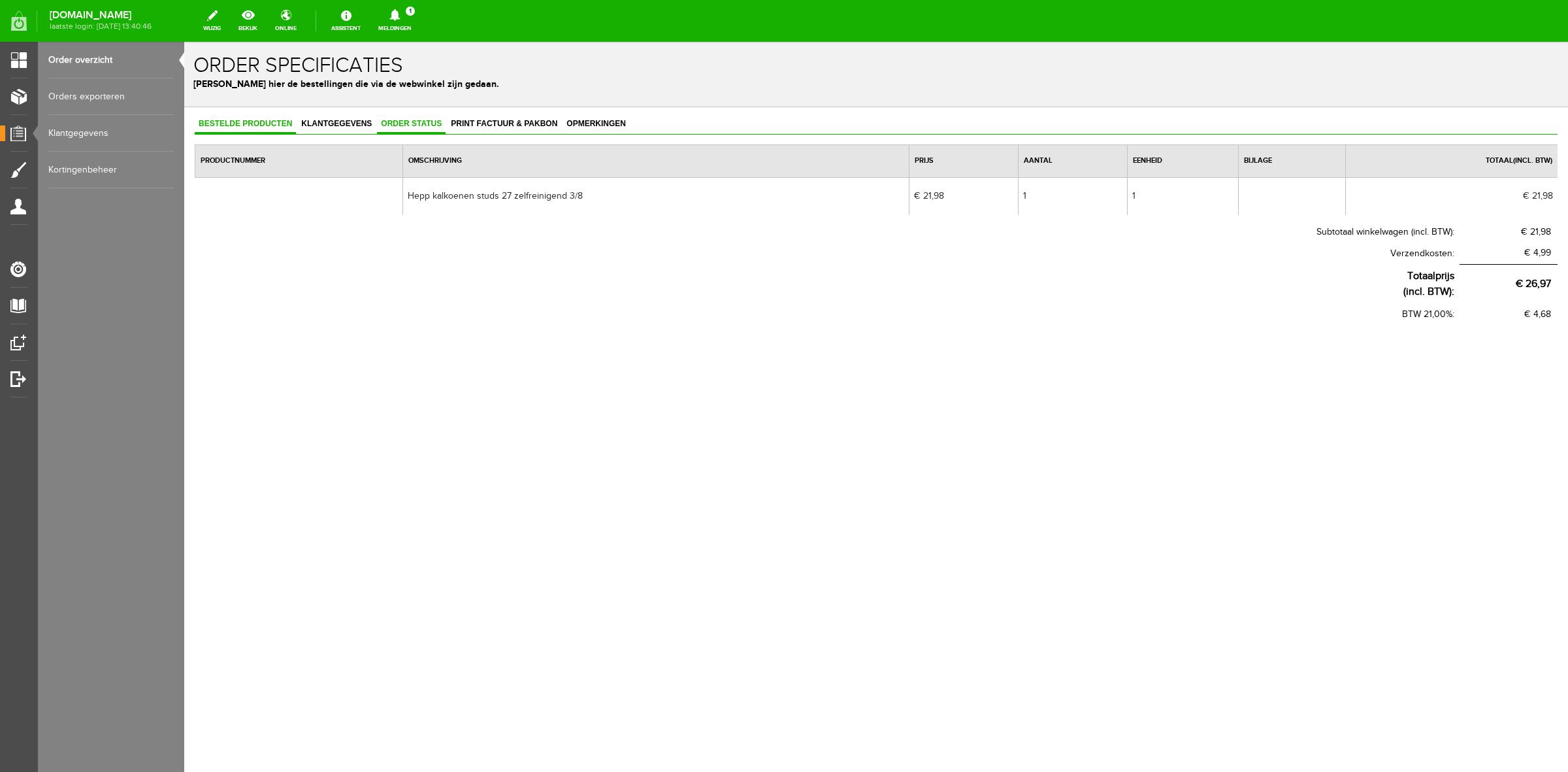
click at [378, 126] on span "Order status" at bounding box center [411, 124] width 69 height 9
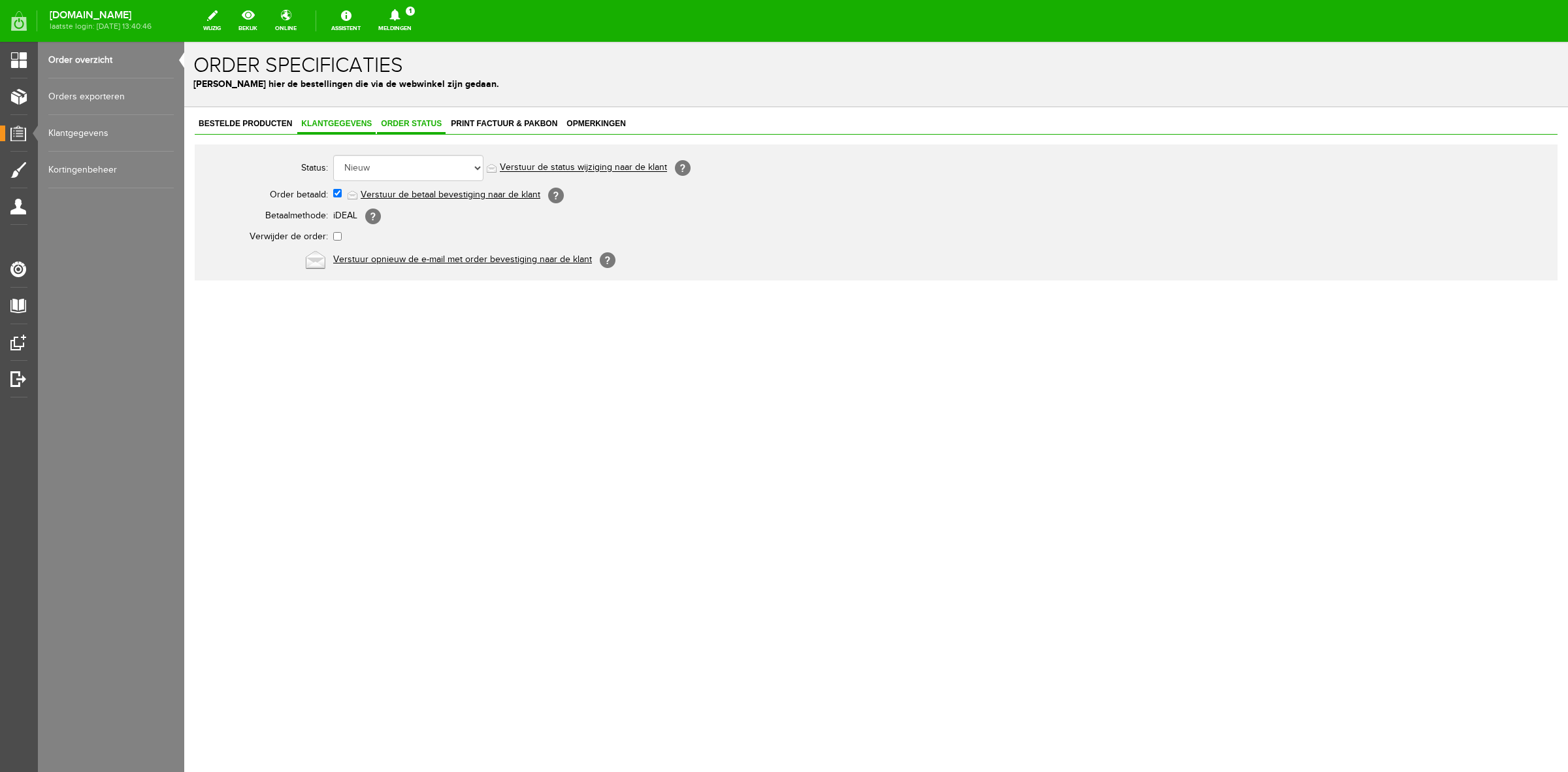
click at [348, 128] on link "Klantgegevens" at bounding box center [337, 124] width 79 height 19
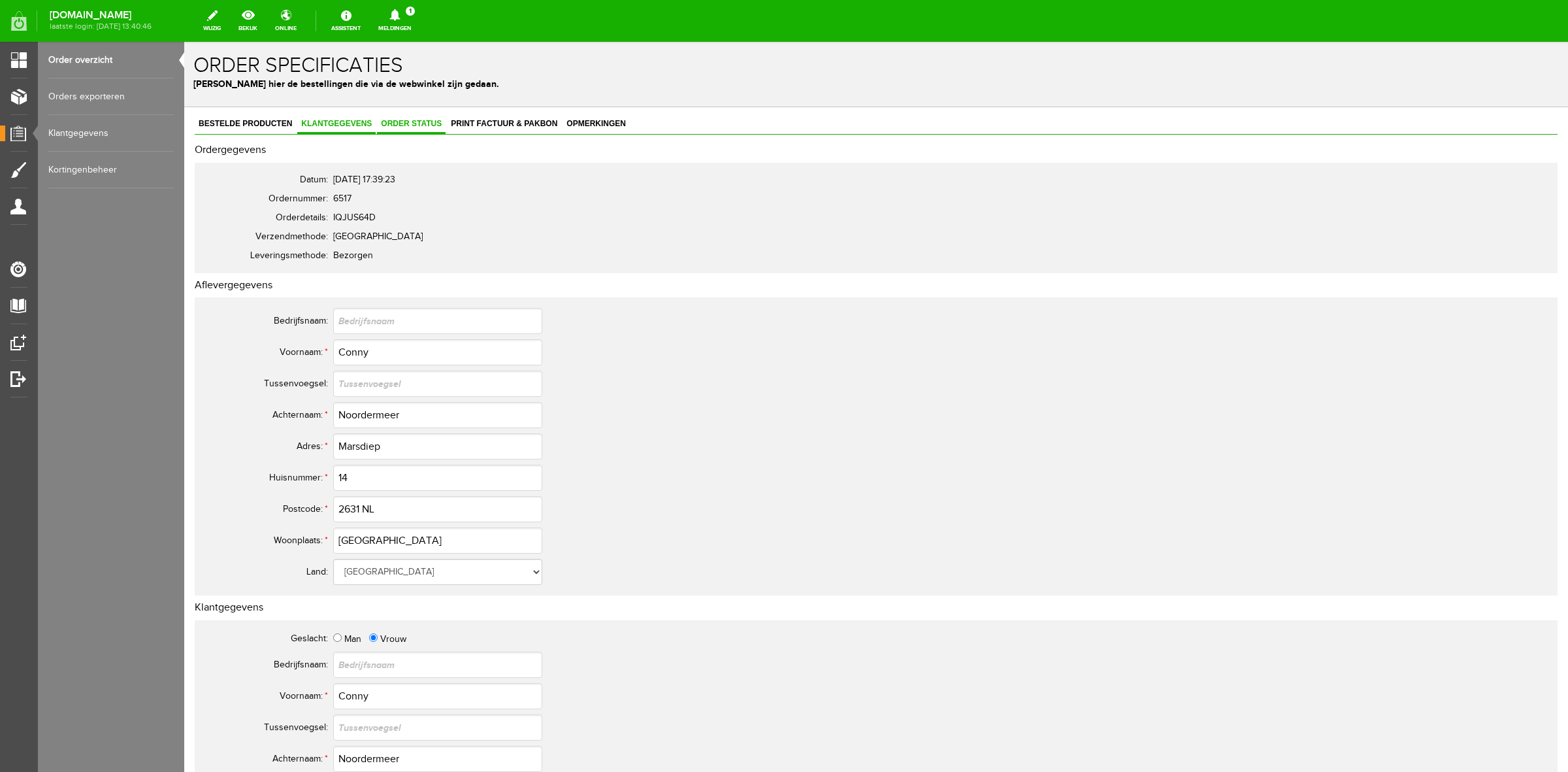
click at [426, 128] on link "Order status" at bounding box center [411, 124] width 69 height 19
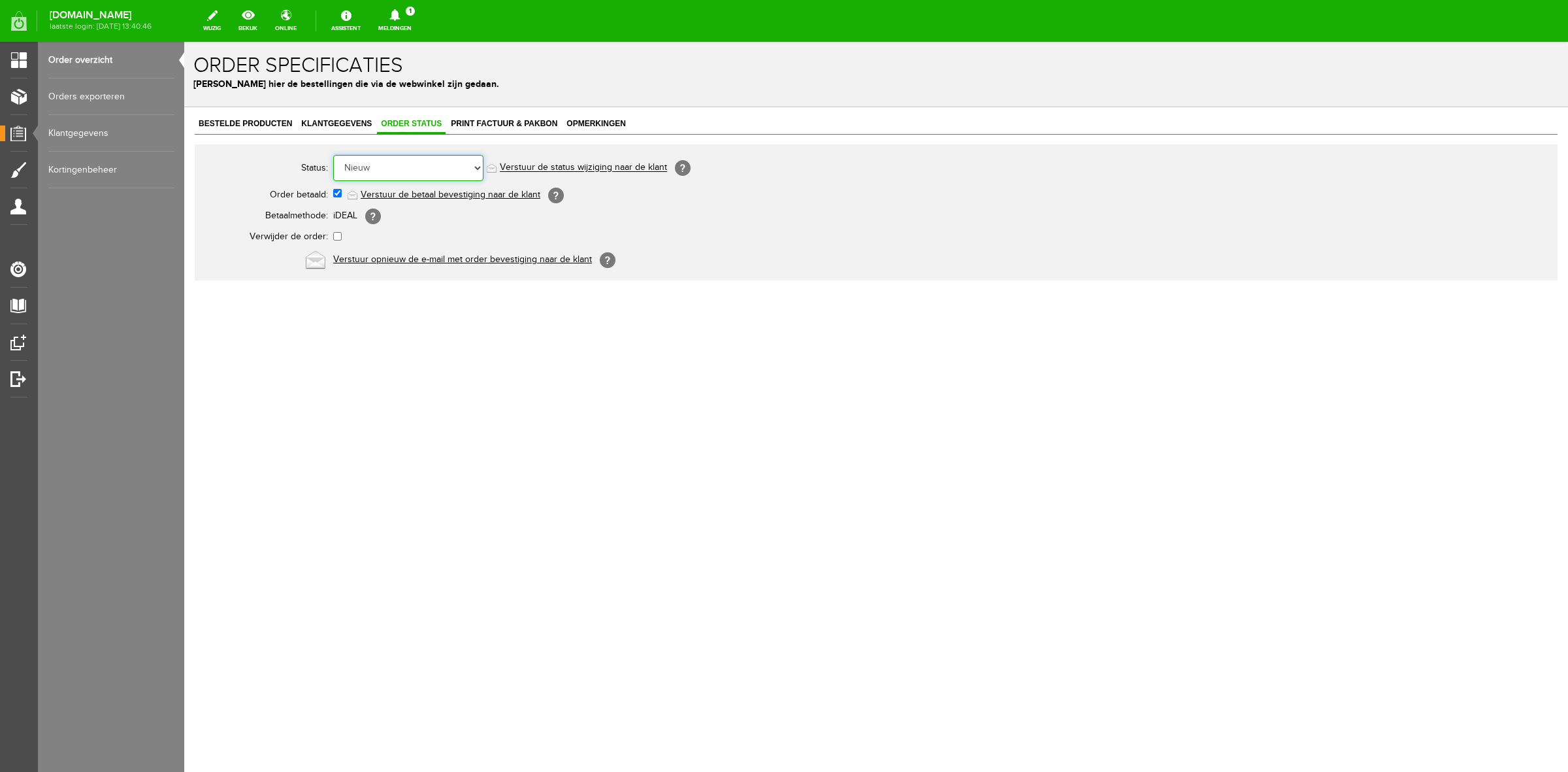
click at [427, 158] on select "Order niet afgerond Nieuw Order in behandeling Wacht op leverancier Wacht op be…" at bounding box center [408, 168] width 150 height 26
select select "5"
click at [333, 155] on select "Order niet afgerond Nieuw Order in behandeling Wacht op leverancier Wacht op be…" at bounding box center [408, 168] width 150 height 26
click at [513, 171] on link "Verstuur de status wijziging naar de klant" at bounding box center [583, 168] width 167 height 11
click at [118, 62] on link "Order overzicht" at bounding box center [111, 60] width 126 height 36
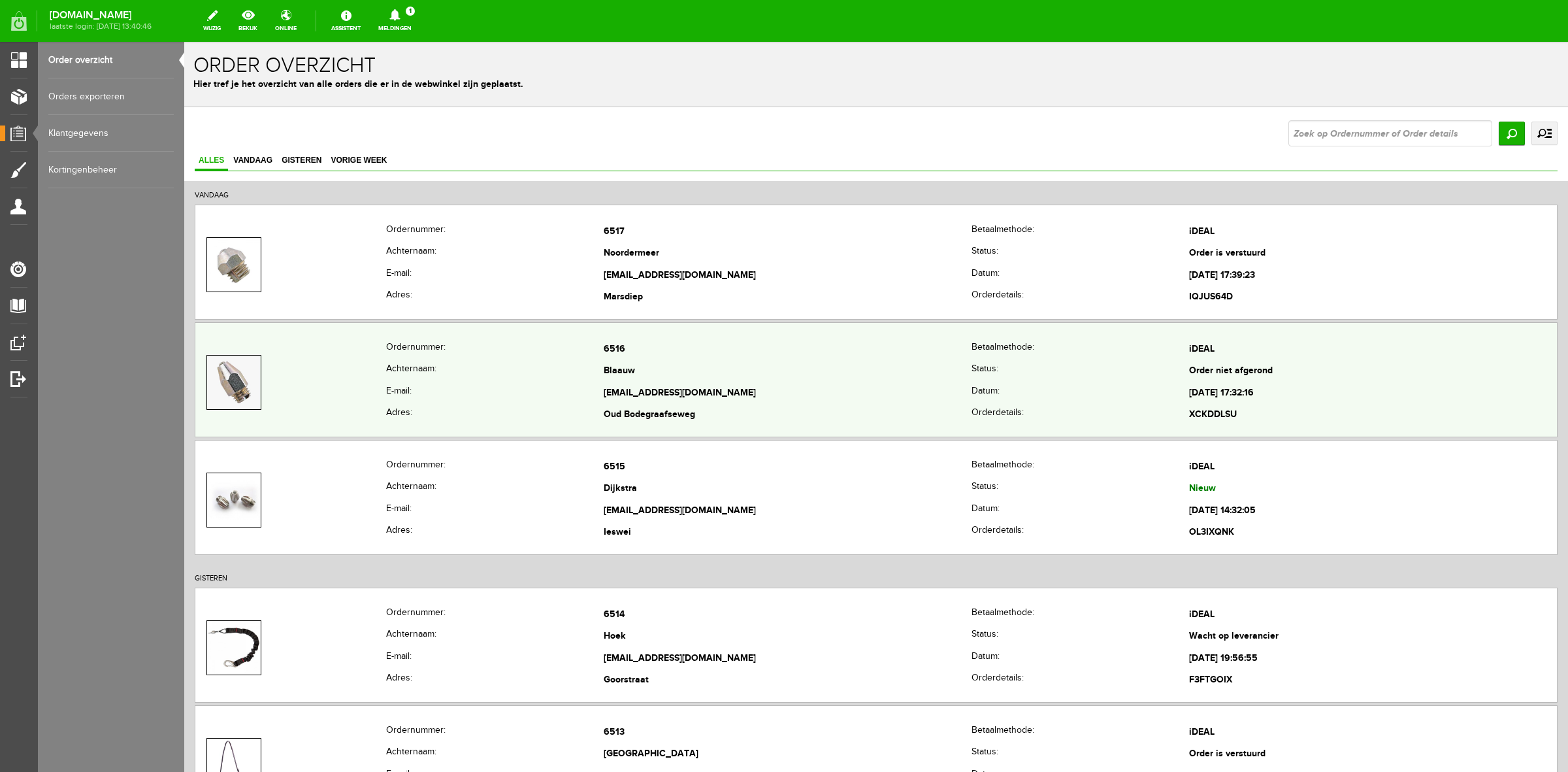
click at [322, 345] on td at bounding box center [291, 382] width 191 height 87
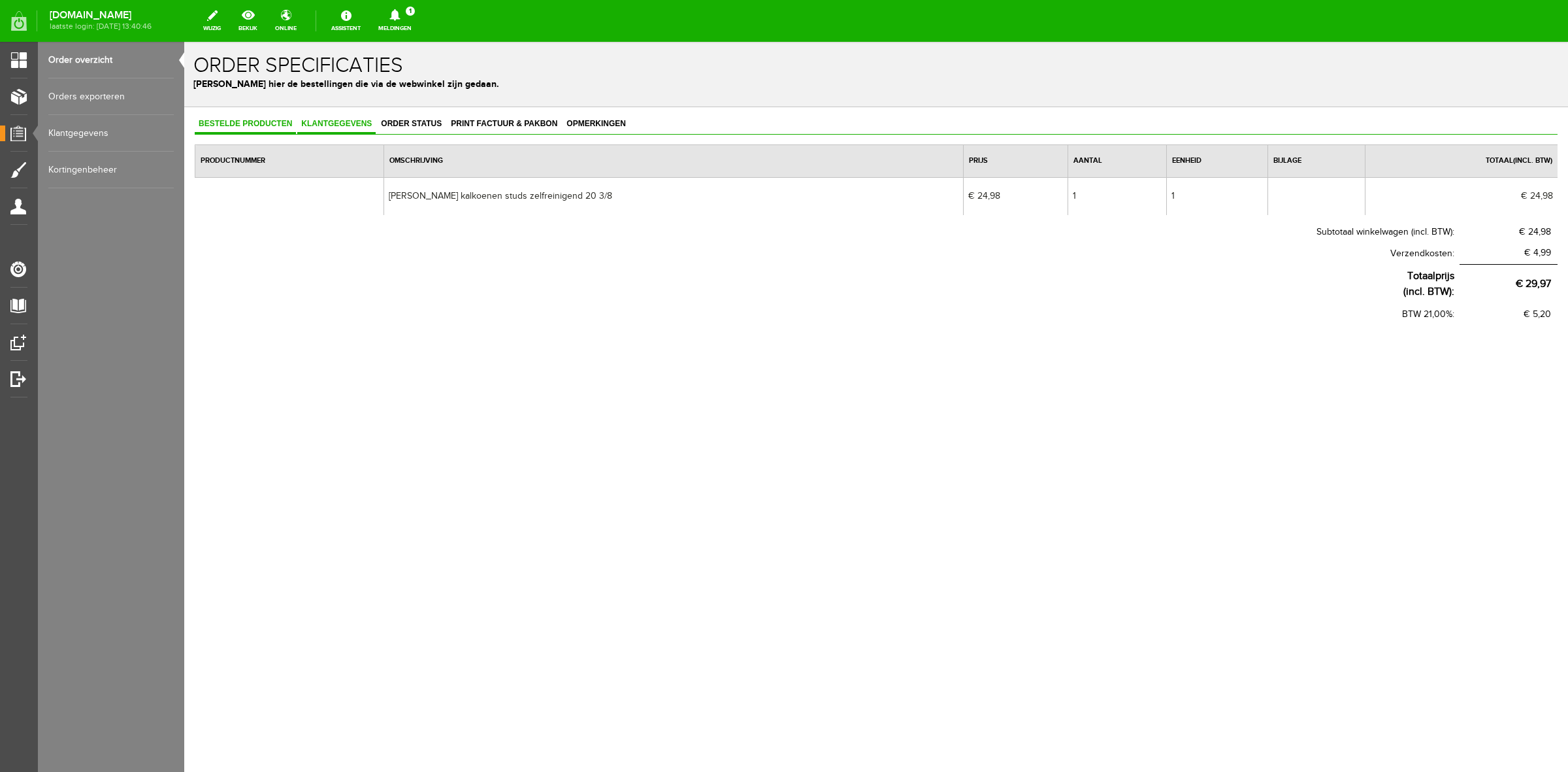
click at [333, 128] on span "Klantgegevens" at bounding box center [337, 124] width 79 height 9
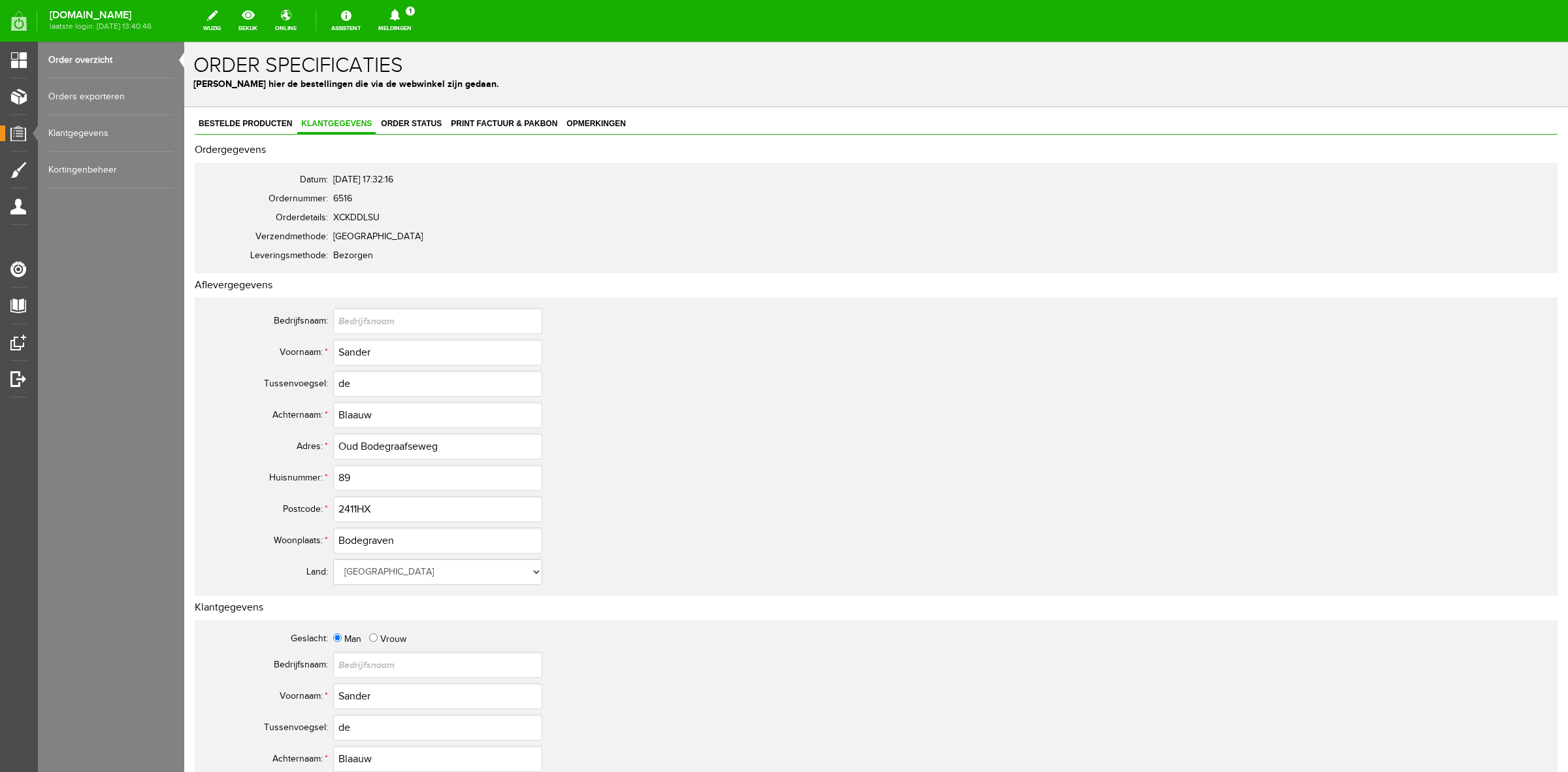
click at [118, 53] on link "Order overzicht" at bounding box center [111, 60] width 126 height 36
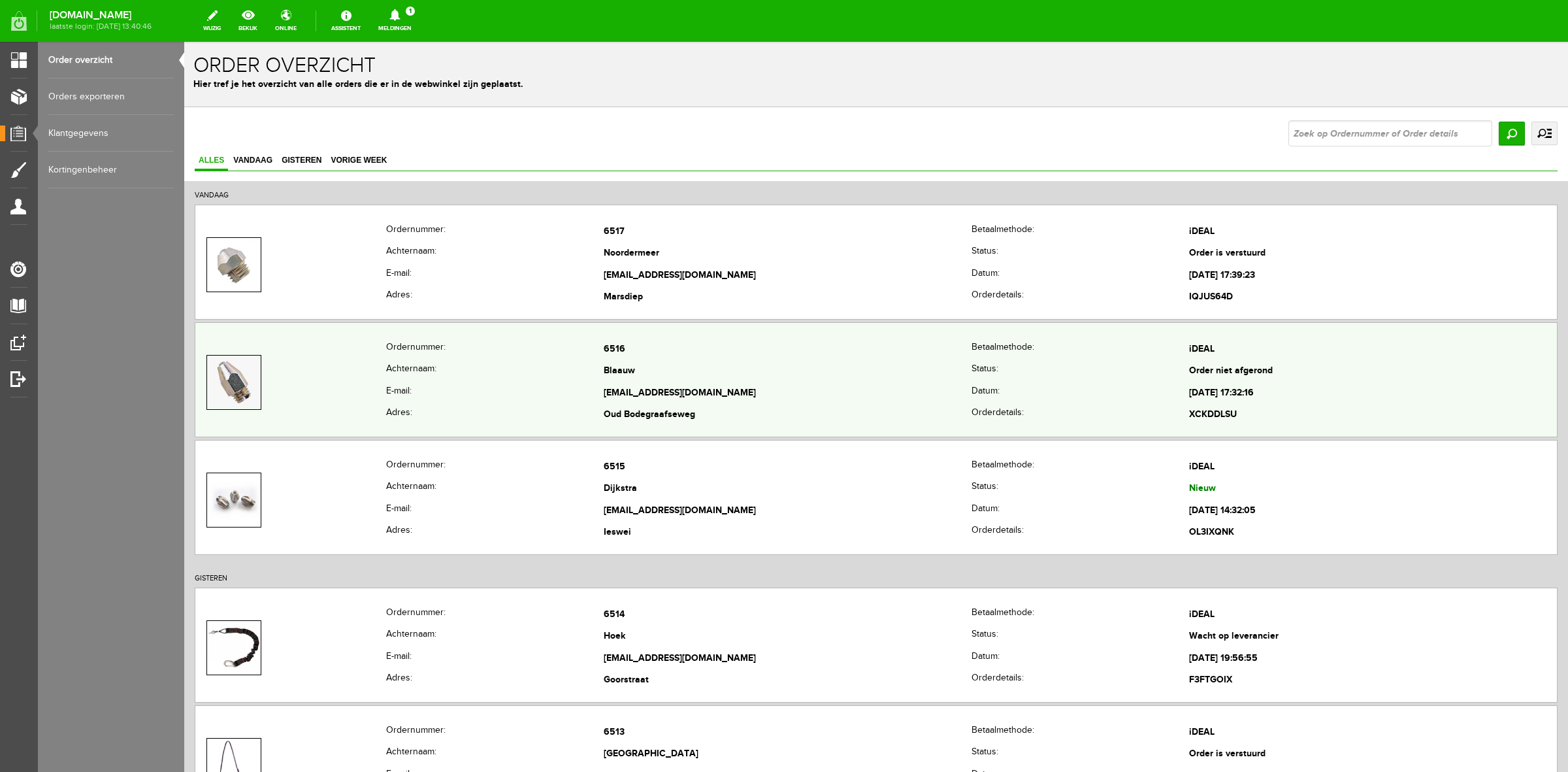
click at [414, 372] on th "Achternaam:" at bounding box center [495, 372] width 218 height 22
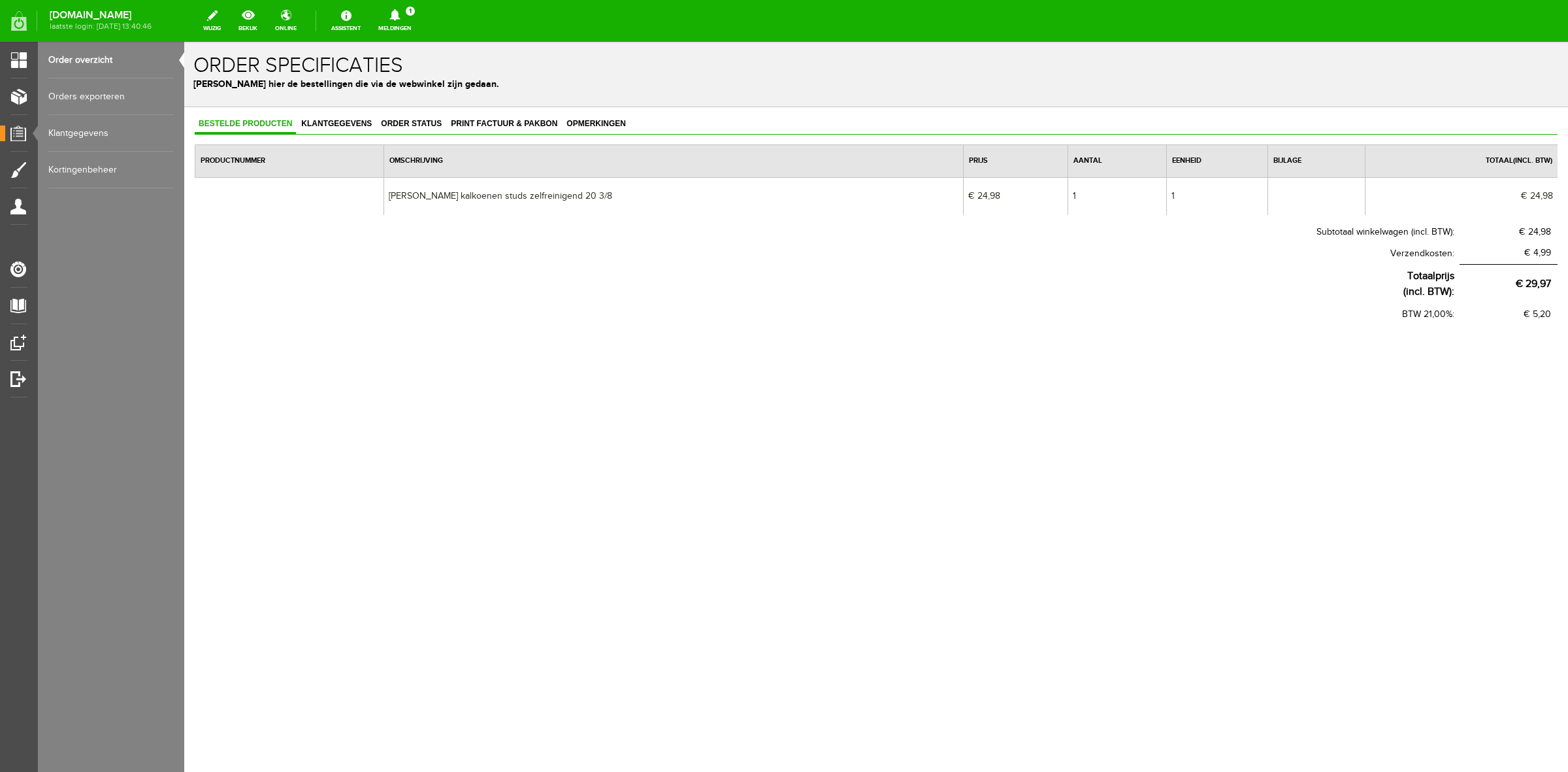
click at [93, 52] on link "Order overzicht" at bounding box center [111, 60] width 126 height 36
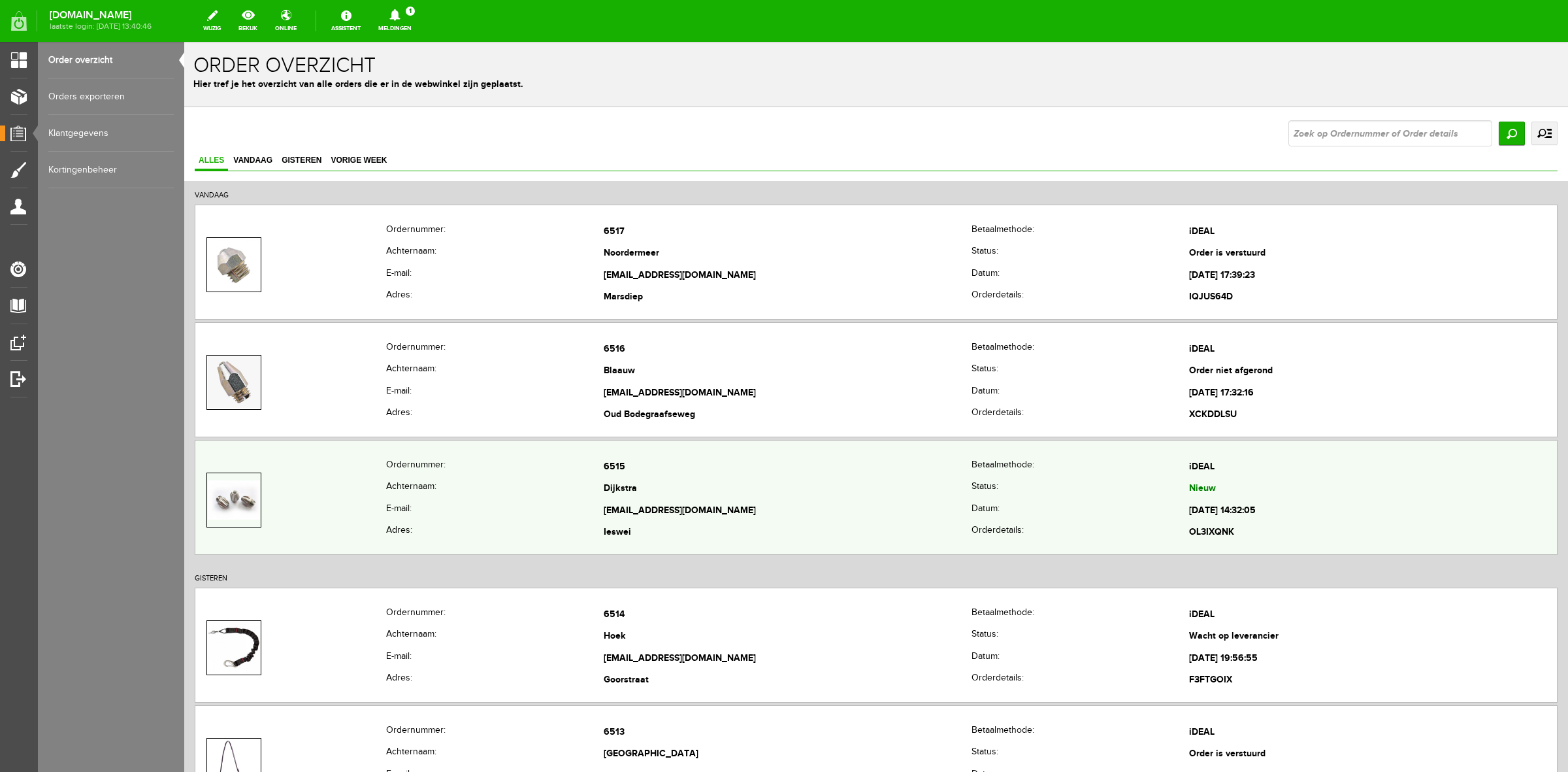
click at [451, 480] on th "Achternaam:" at bounding box center [495, 489] width 218 height 22
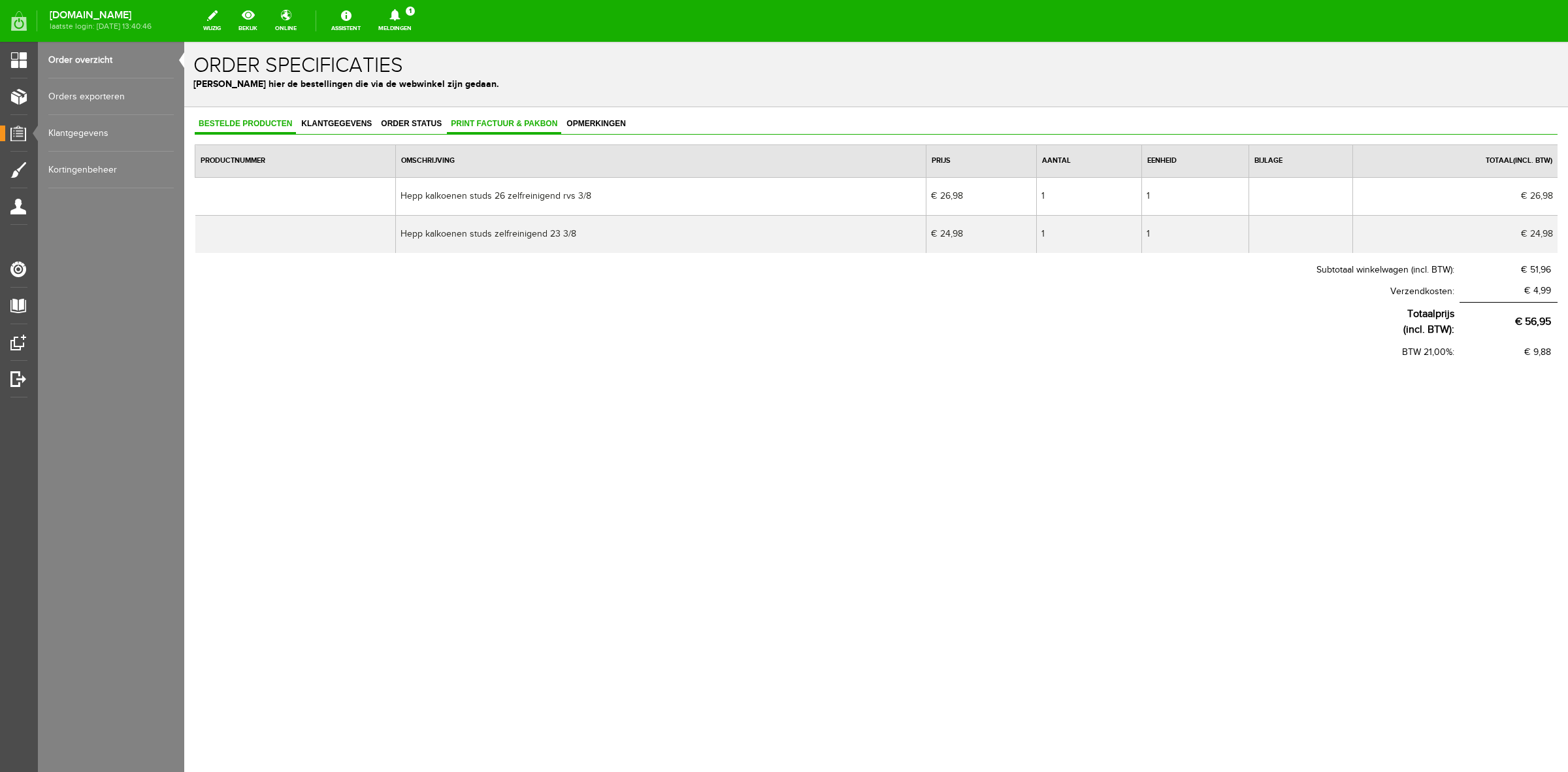
click at [474, 116] on link "Print factuur & pakbon" at bounding box center [504, 124] width 114 height 19
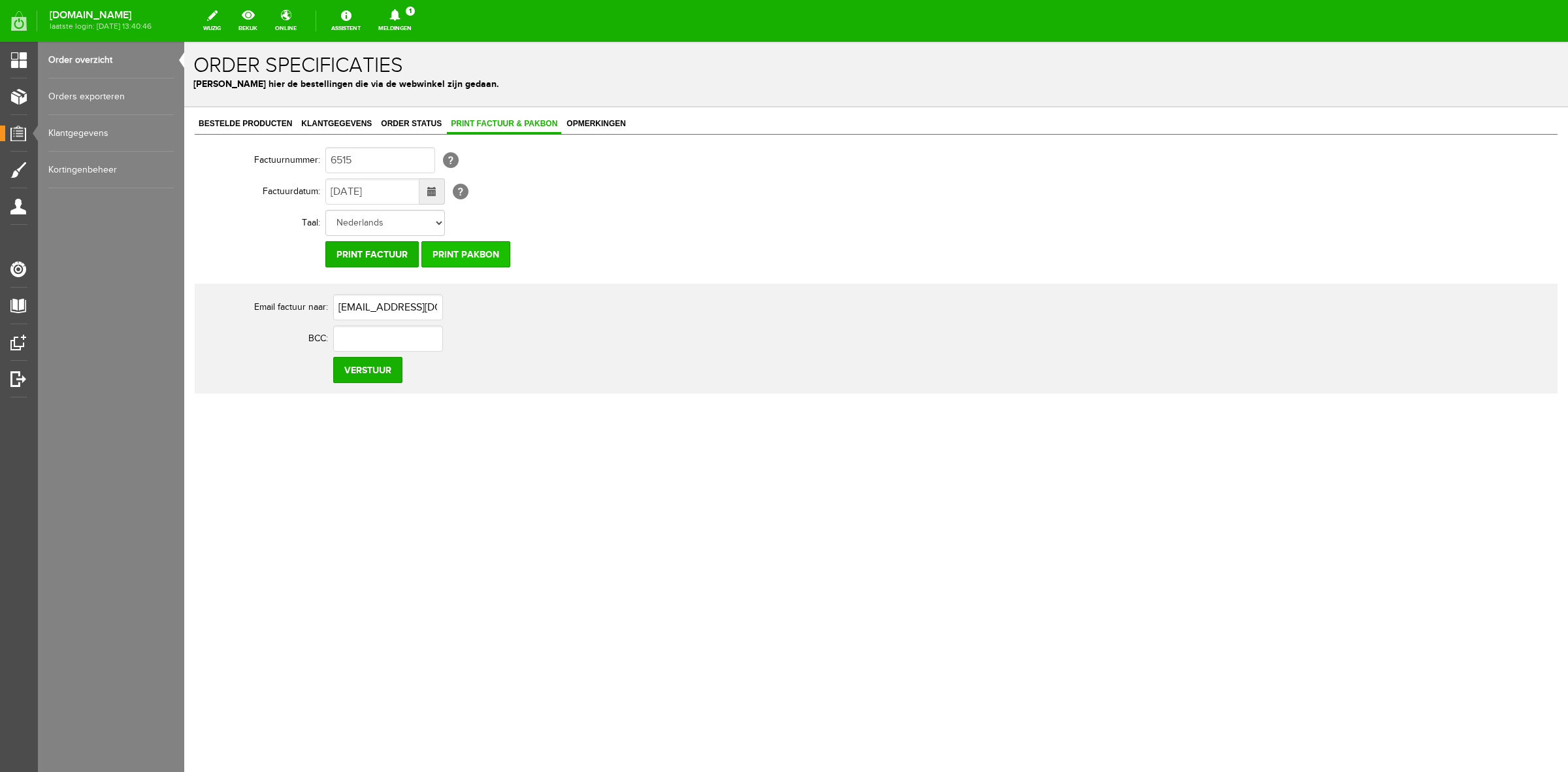
drag, startPoint x: 502, startPoint y: 262, endPoint x: 498, endPoint y: 255, distance: 8.1
click at [500, 260] on input "Print pakbon" at bounding box center [466, 254] width 89 height 26
click at [491, 251] on input "Print pakbon" at bounding box center [466, 254] width 89 height 26
click at [354, 120] on span "Klantgegevens" at bounding box center [337, 124] width 79 height 9
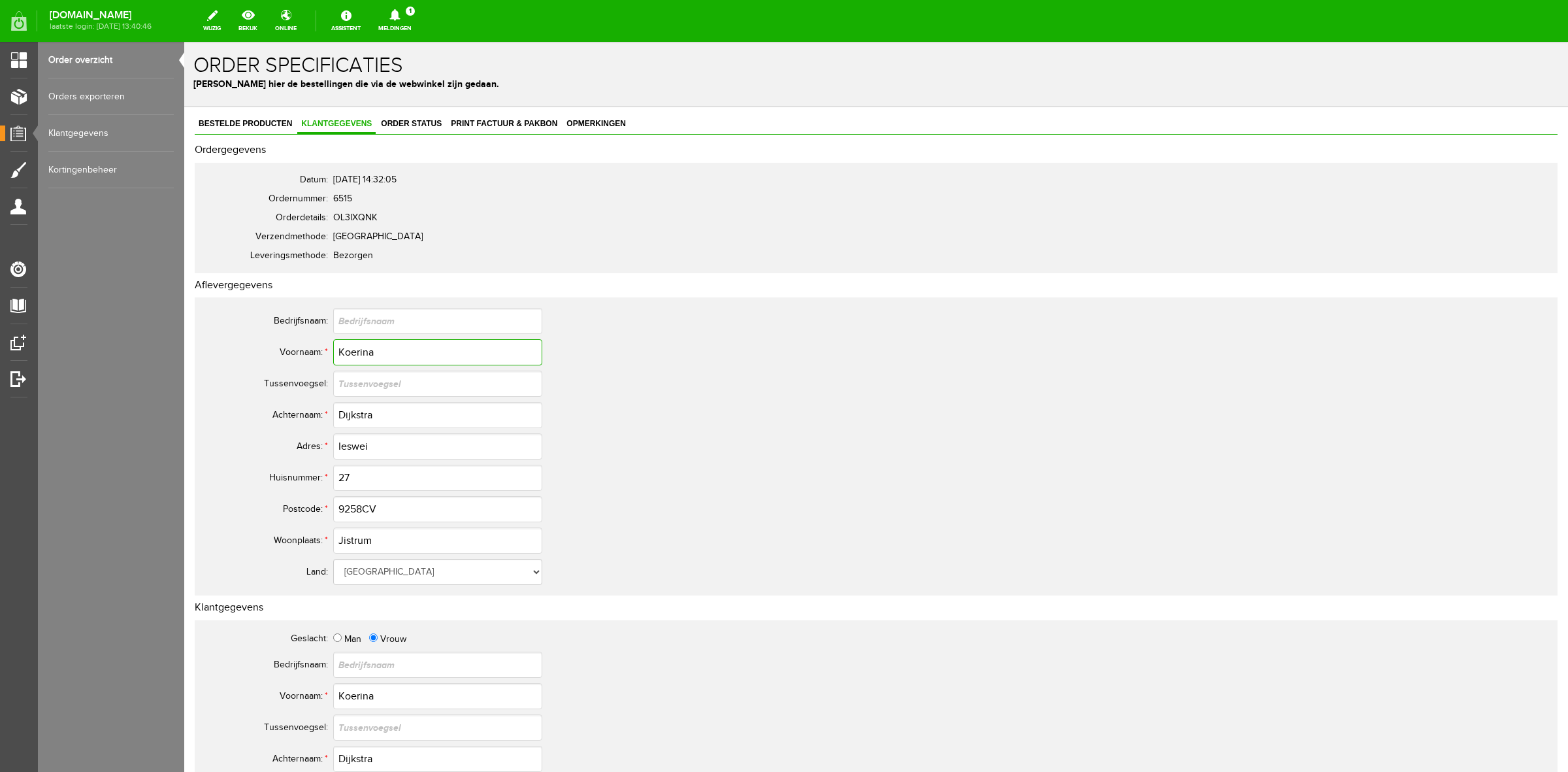
click at [341, 346] on input "Koerina" at bounding box center [437, 352] width 209 height 26
click at [371, 419] on input "Dijkstra" at bounding box center [437, 415] width 209 height 26
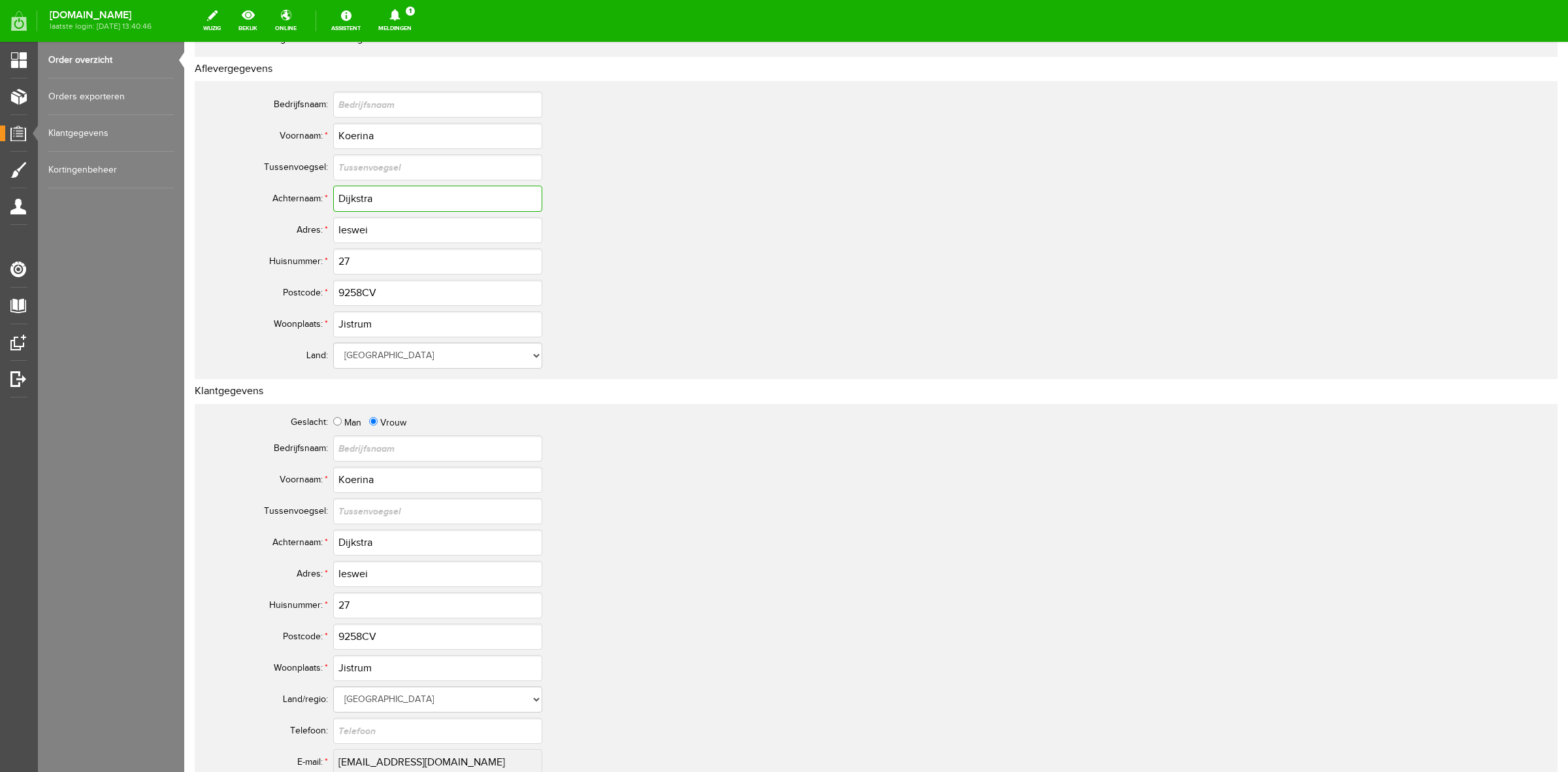
scroll to position [327, 0]
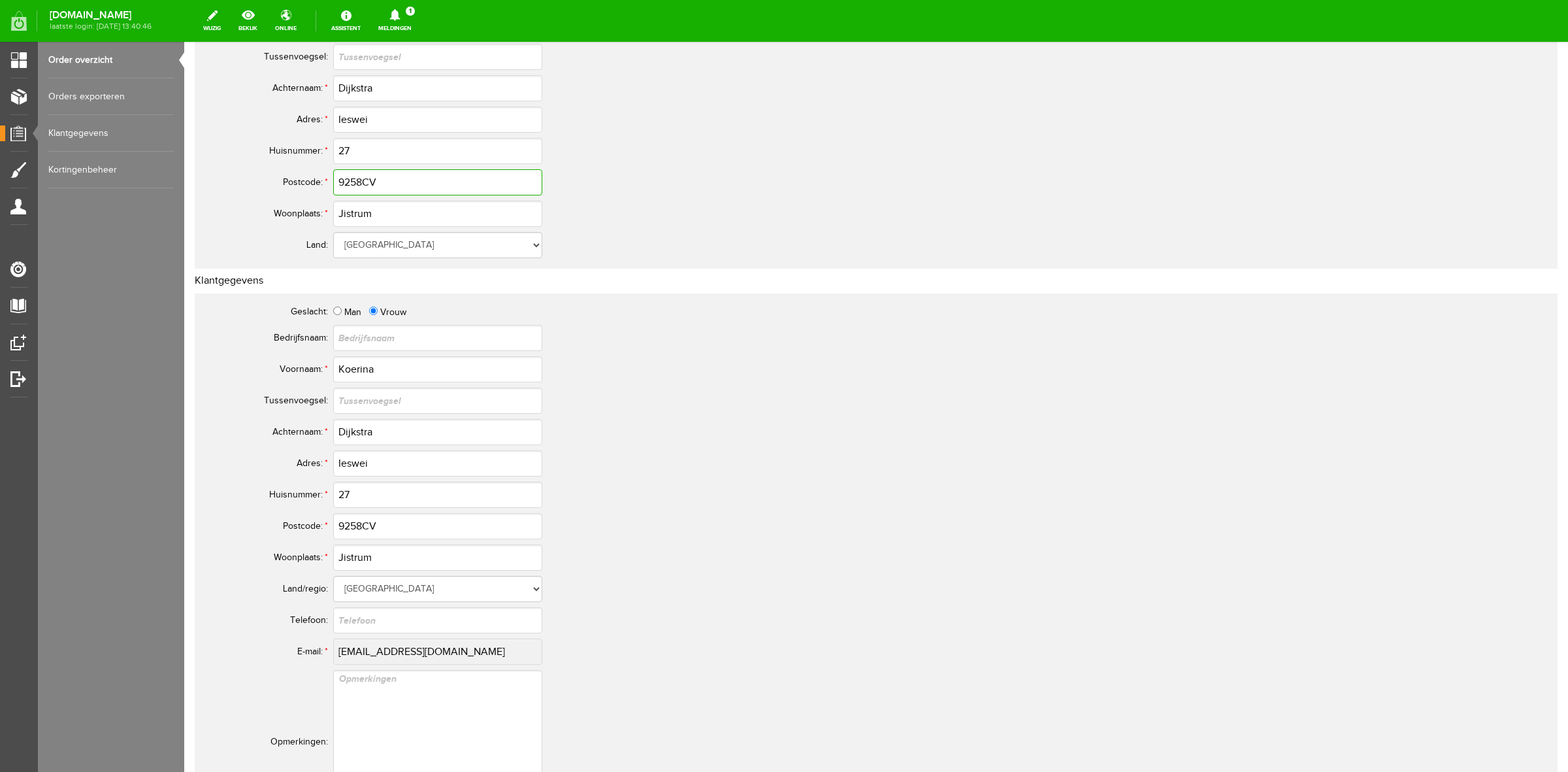
click at [351, 188] on input "9258CV" at bounding box center [437, 182] width 209 height 26
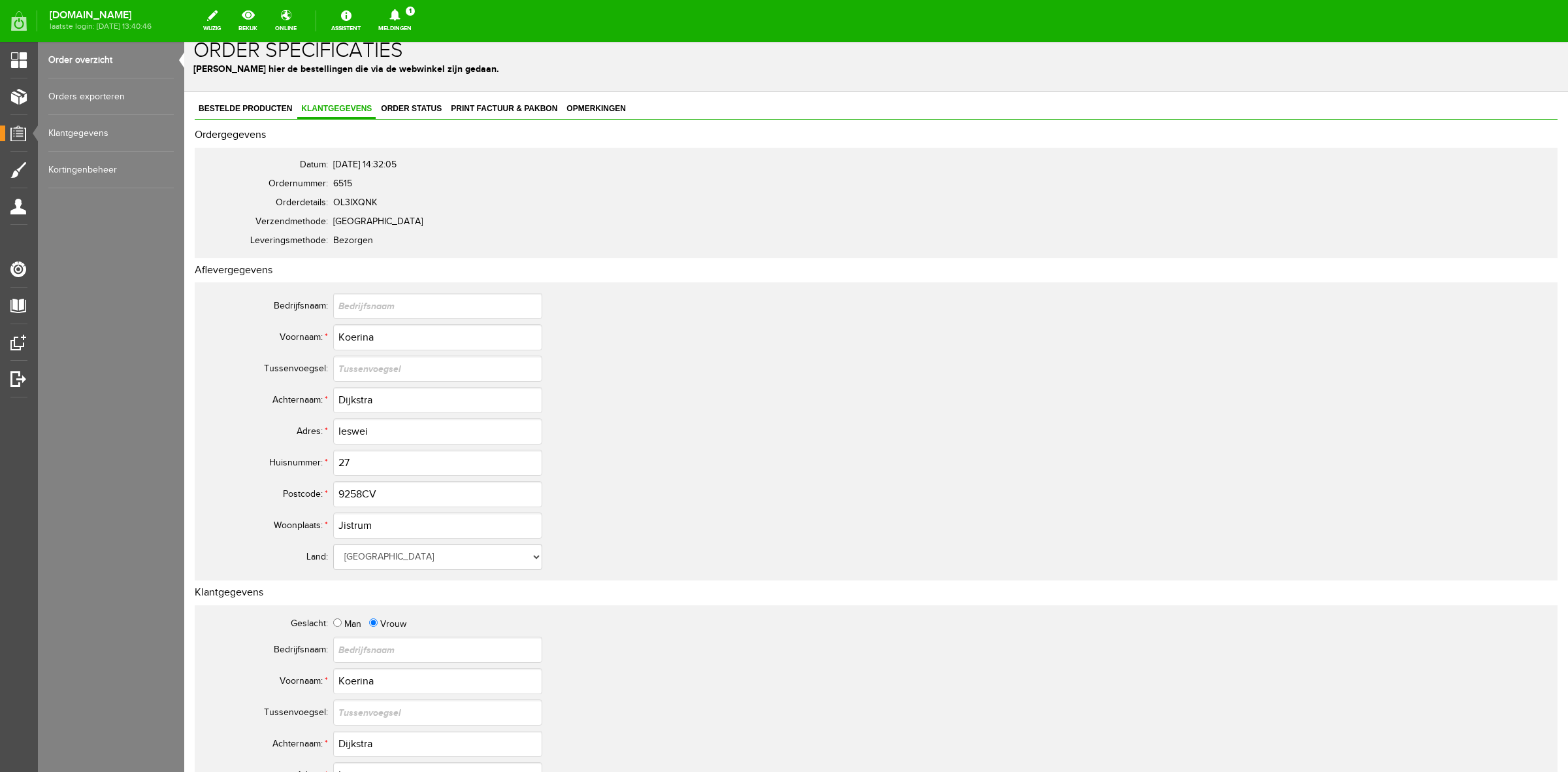
scroll to position [0, 0]
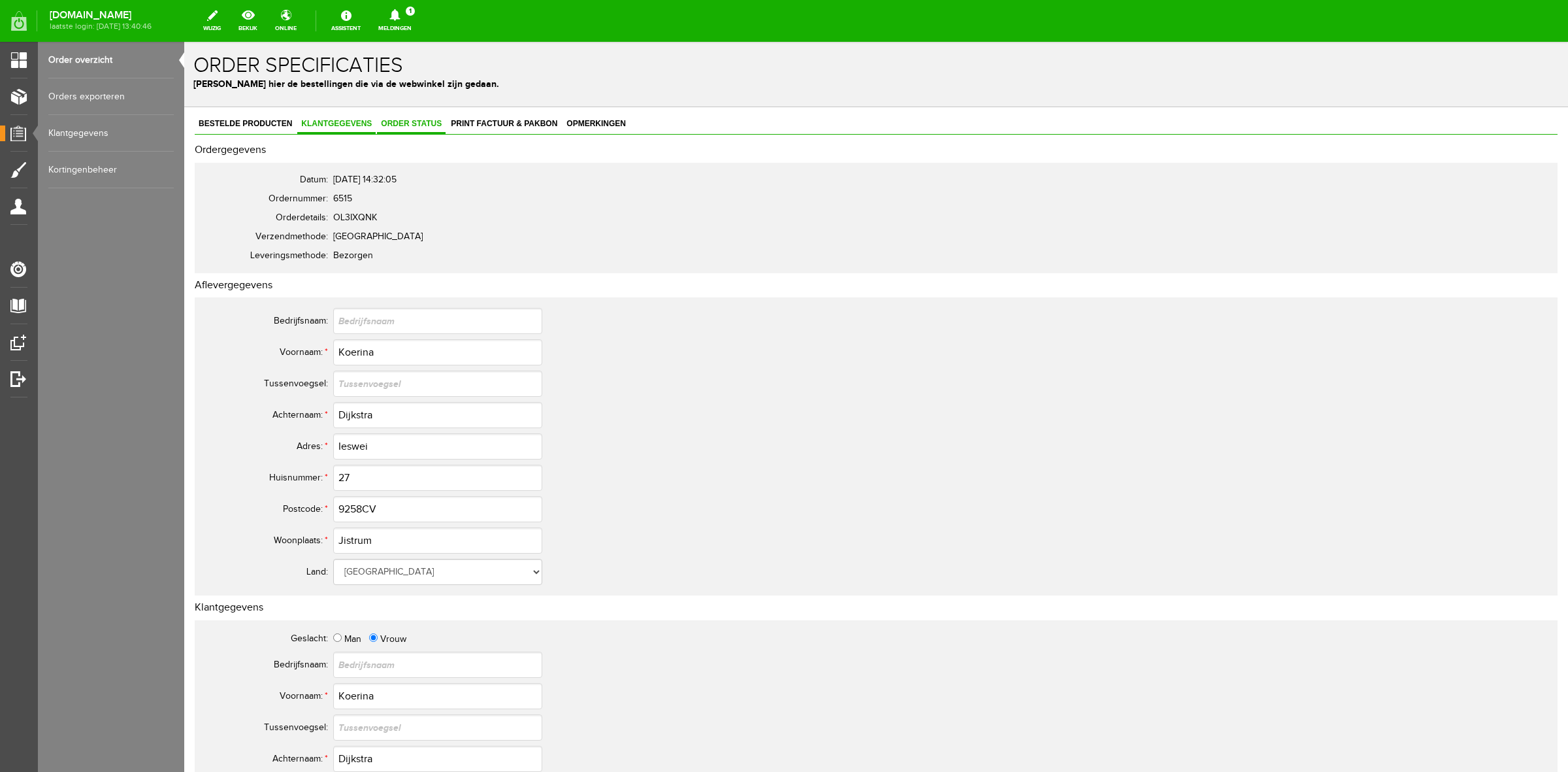
click at [415, 130] on link "Order status" at bounding box center [411, 124] width 69 height 19
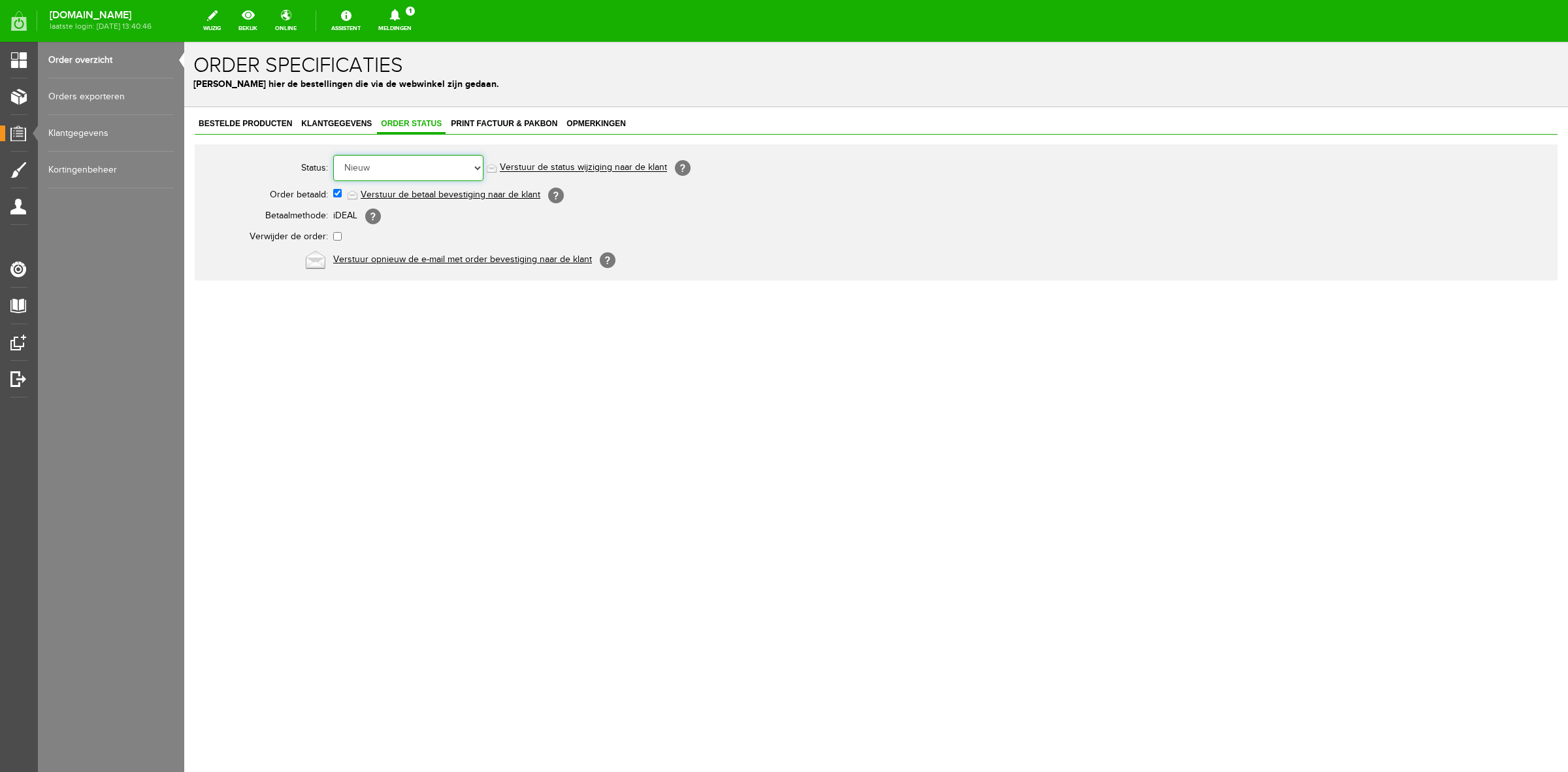
click at [423, 161] on select "Order niet afgerond Nieuw Order in behandeling Wacht op leverancier Wacht op be…" at bounding box center [408, 168] width 150 height 26
select select "5"
click at [333, 155] on select "Order niet afgerond Nieuw Order in behandeling Wacht op leverancier Wacht op be…" at bounding box center [408, 168] width 150 height 26
click at [543, 171] on link "Verstuur de status wijziging naar de klant" at bounding box center [583, 168] width 167 height 11
click at [108, 62] on link "Order overzicht" at bounding box center [111, 60] width 126 height 36
